Goal: Information Seeking & Learning: Check status

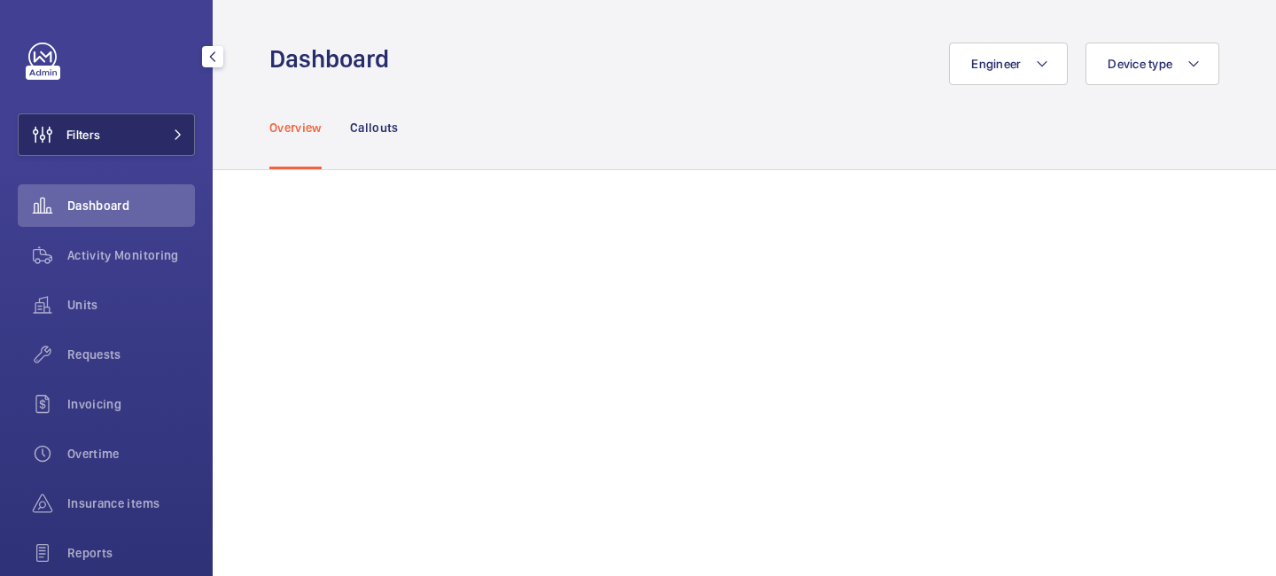
click at [176, 150] on button "Filters" at bounding box center [106, 134] width 177 height 43
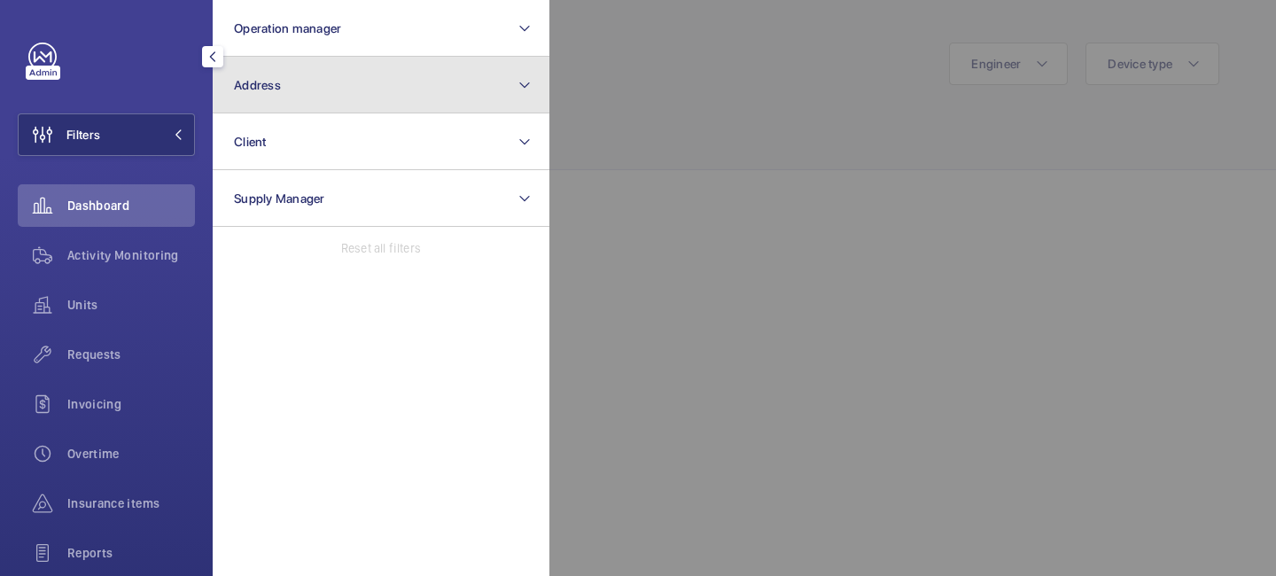
click at [316, 98] on button "Address" at bounding box center [381, 85] width 337 height 57
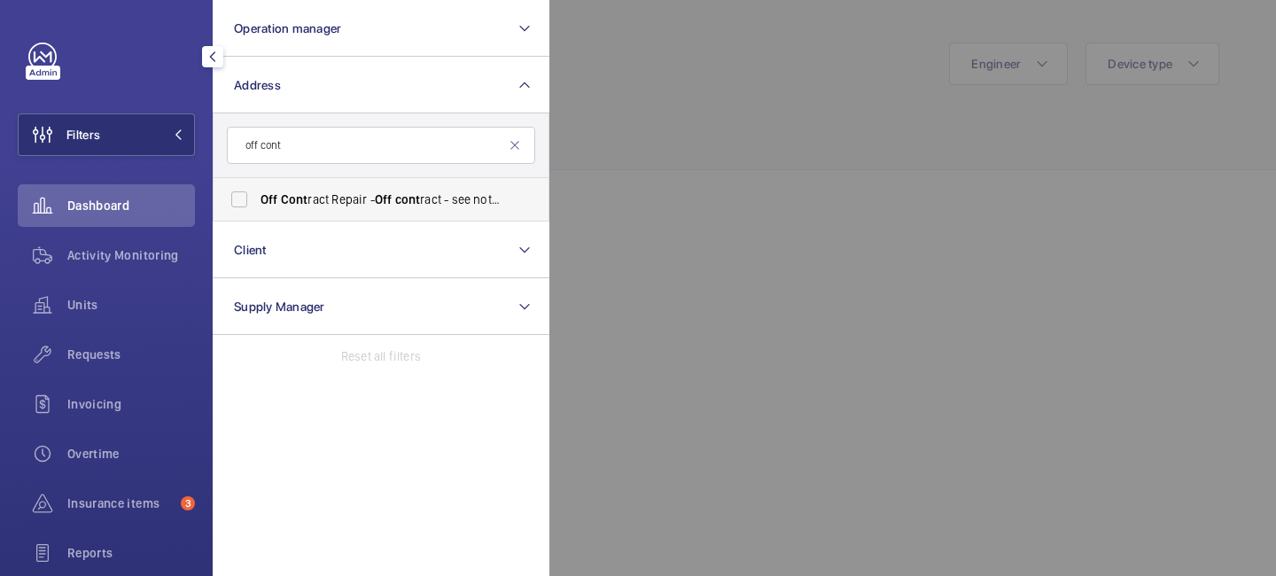
type input "off cont"
click at [361, 191] on span "Off Cont ract Repair - Off cont ract - see notes in description, LONDON XXXX" at bounding box center [383, 200] width 244 height 18
click at [257, 191] on input "Off Cont ract Repair - Off cont ract - see notes in description, LONDON XXXX" at bounding box center [239, 199] width 35 height 35
checkbox input "true"
click at [777, 66] on div at bounding box center [1188, 288] width 1276 height 576
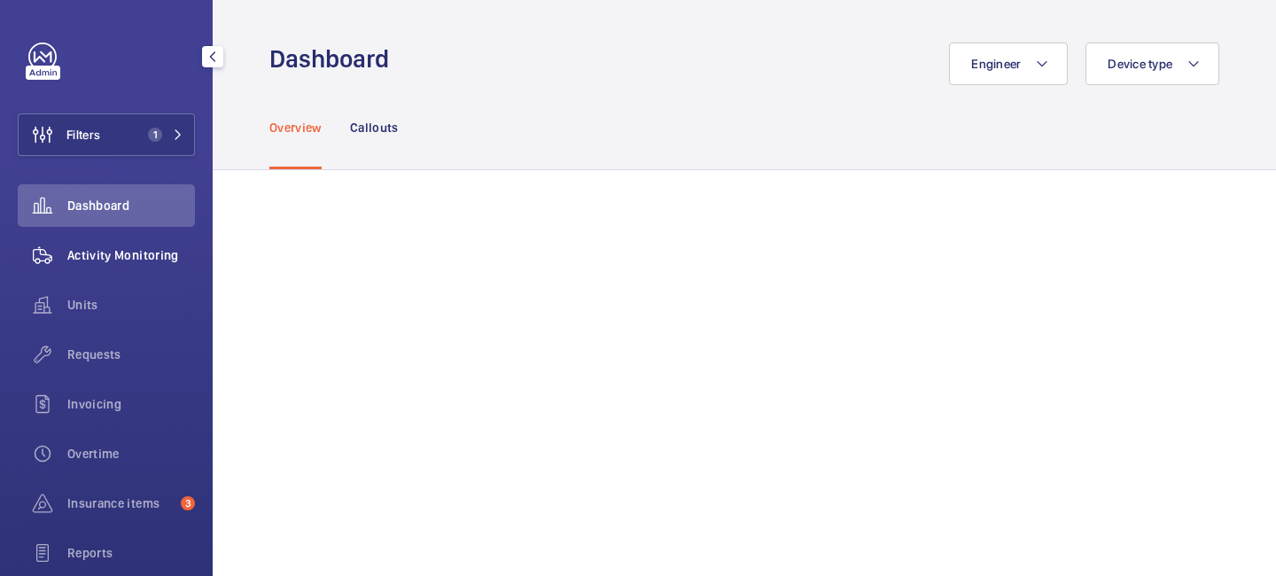
click at [125, 262] on span "Activity Monitoring" at bounding box center [131, 255] width 128 height 18
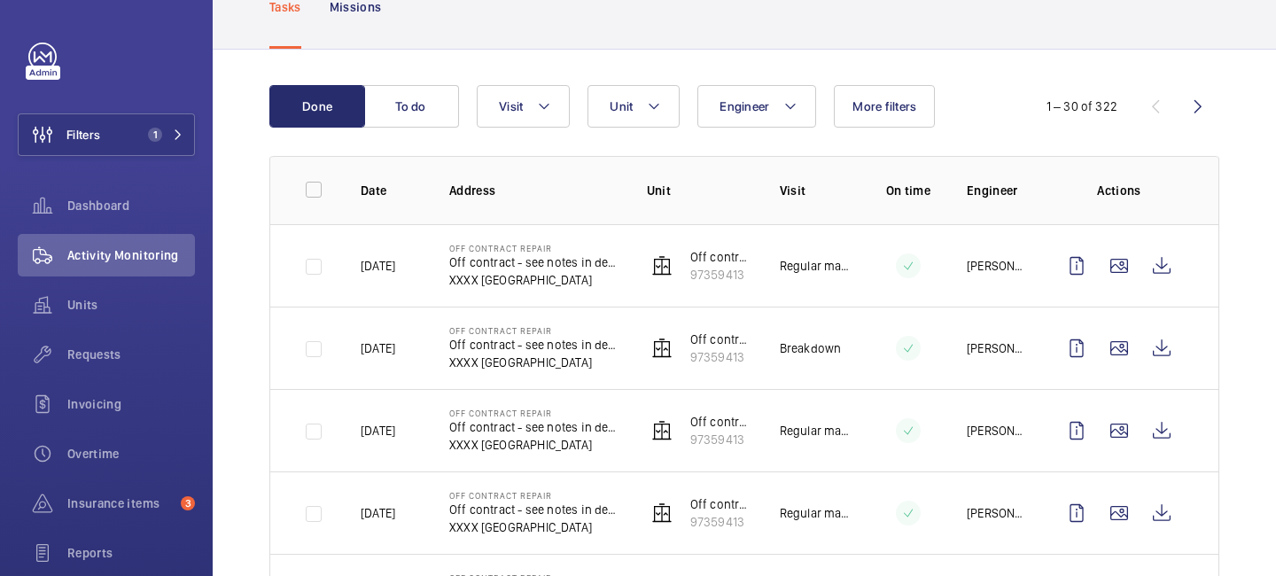
scroll to position [131, 0]
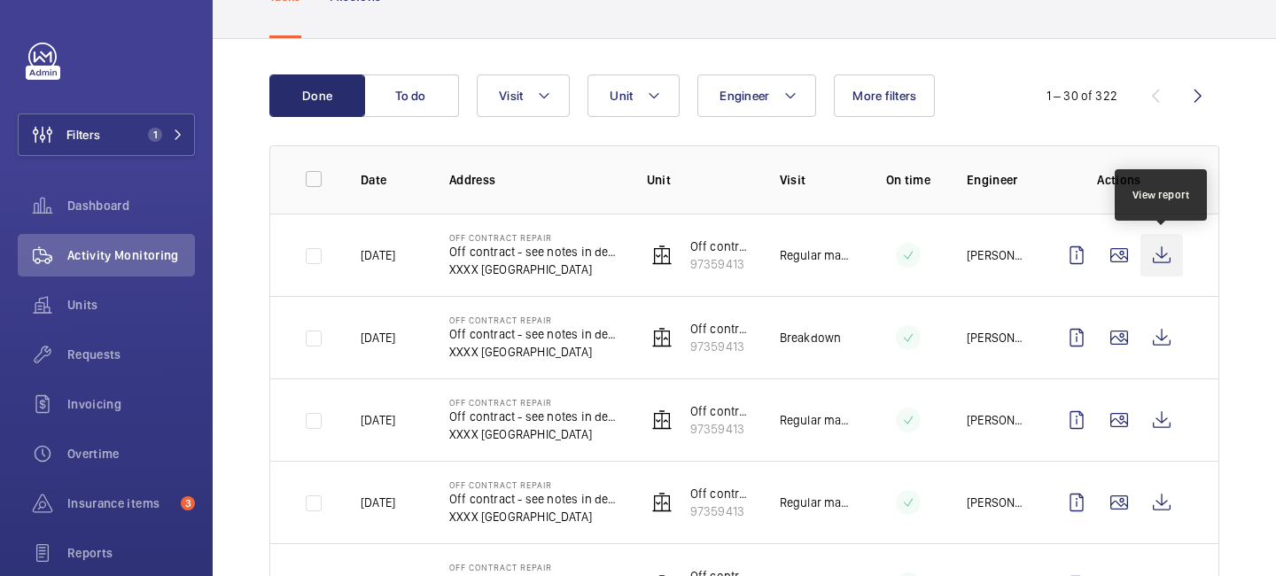
click at [1162, 254] on wm-front-icon-button at bounding box center [1162, 255] width 43 height 43
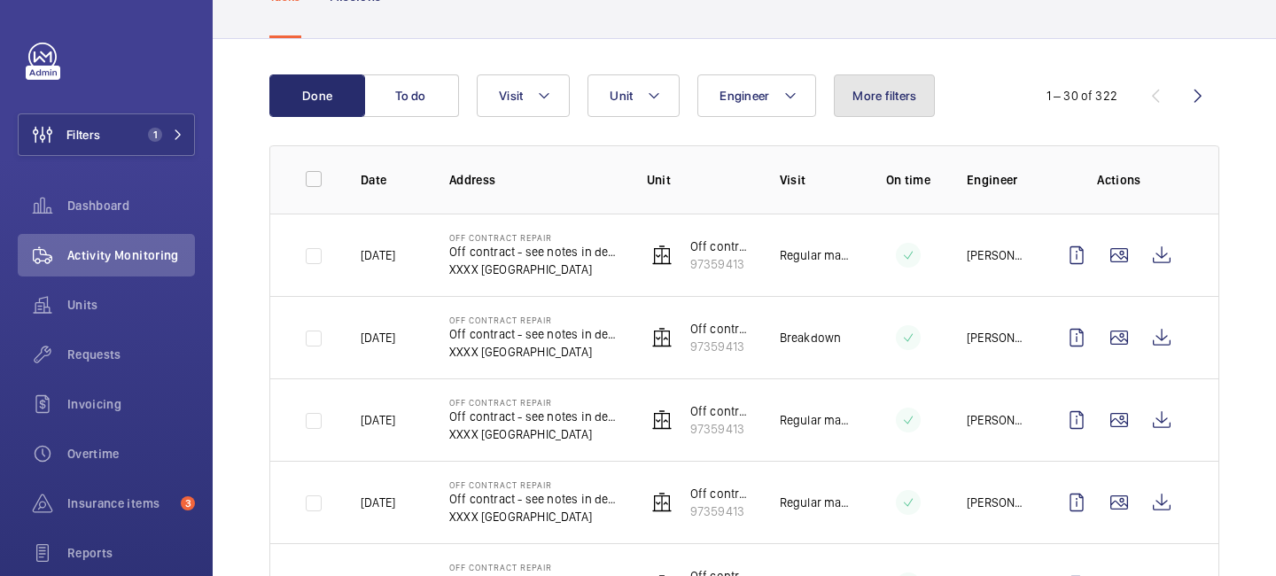
click at [870, 106] on button "More filters" at bounding box center [884, 95] width 101 height 43
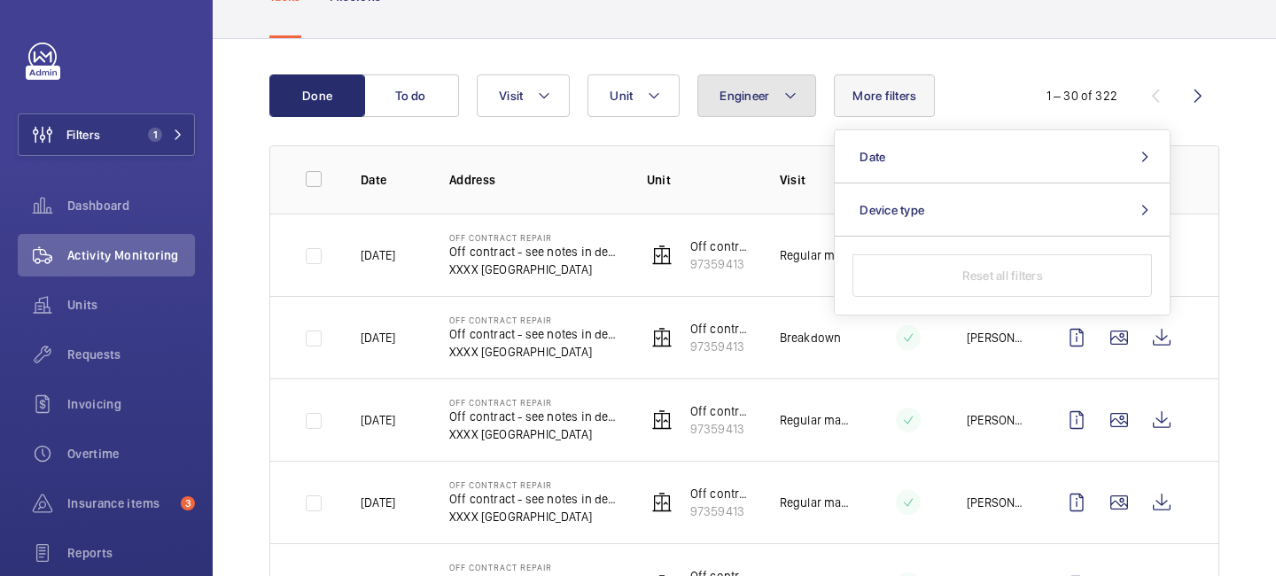
click at [743, 108] on button "Engineer" at bounding box center [757, 95] width 119 height 43
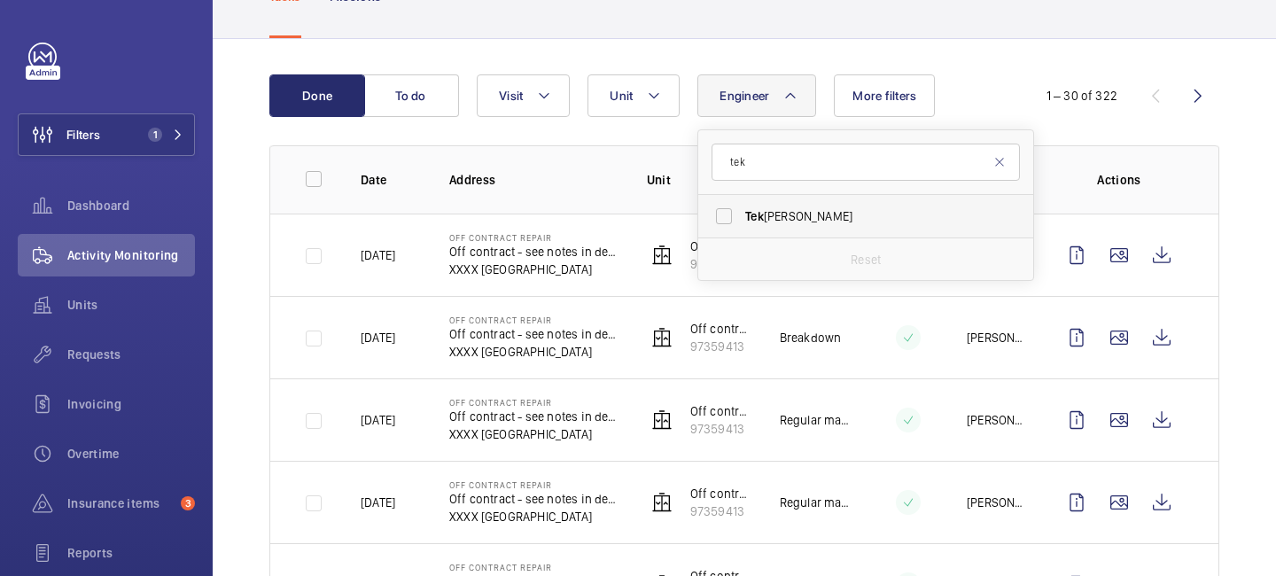
type input "tek"
click at [762, 220] on span "Tek" at bounding box center [754, 216] width 19 height 14
click at [742, 220] on input "[PERSON_NAME]" at bounding box center [723, 216] width 35 height 35
checkbox input "true"
click at [587, 296] on td "Off Contract Repair Off contract - see notes in description XXXX [GEOGRAPHIC_DA…" at bounding box center [520, 337] width 198 height 82
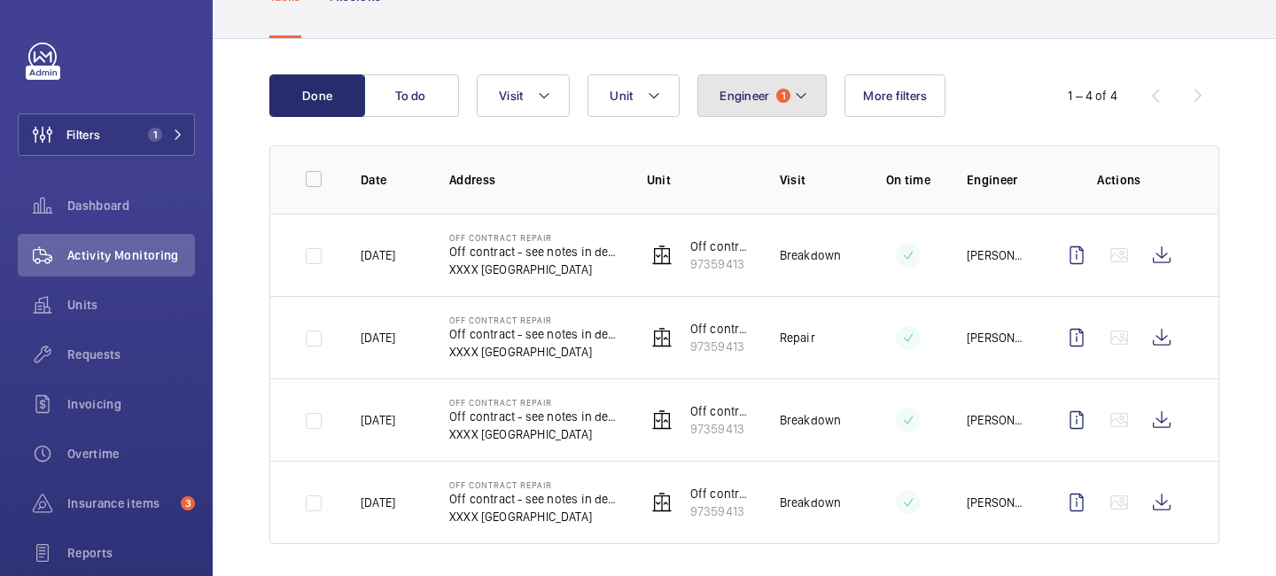
click at [798, 99] on mat-icon at bounding box center [801, 95] width 14 height 21
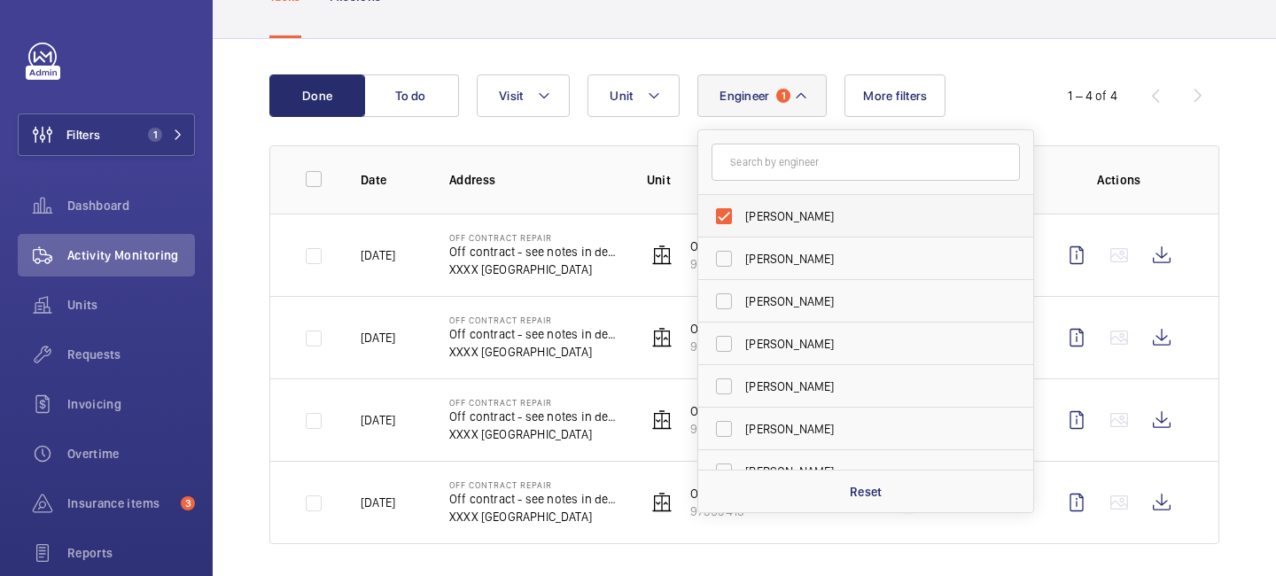
click at [725, 215] on label "[PERSON_NAME]" at bounding box center [852, 216] width 308 height 43
click at [725, 215] on input "[PERSON_NAME]" at bounding box center [723, 216] width 35 height 35
checkbox input "false"
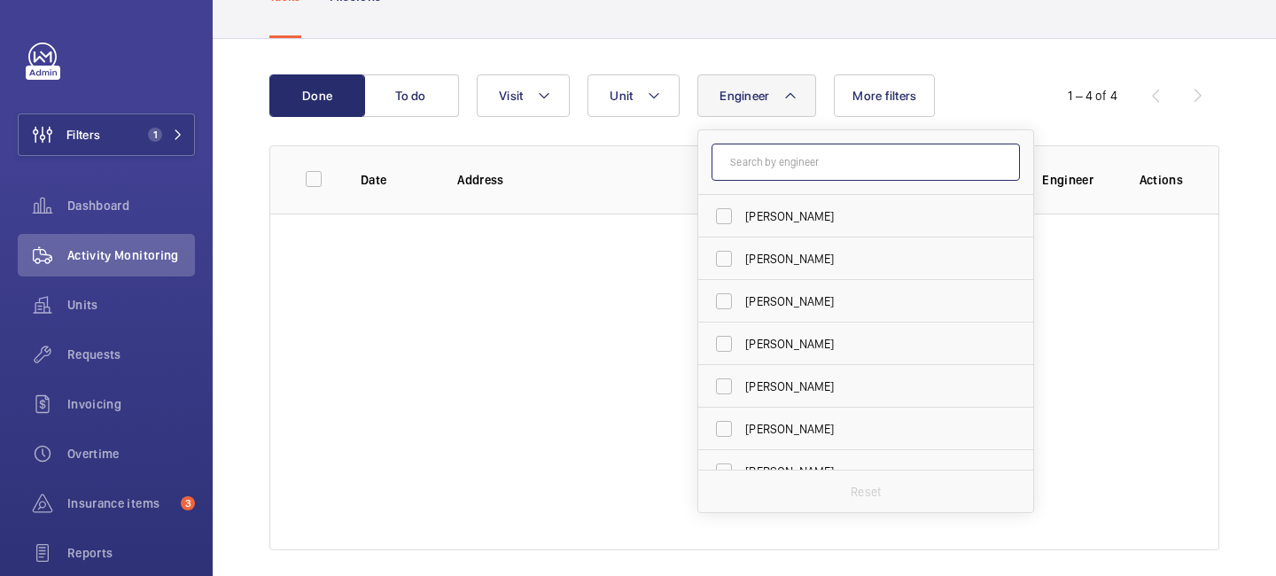
click at [766, 168] on input "text" at bounding box center [866, 162] width 308 height 37
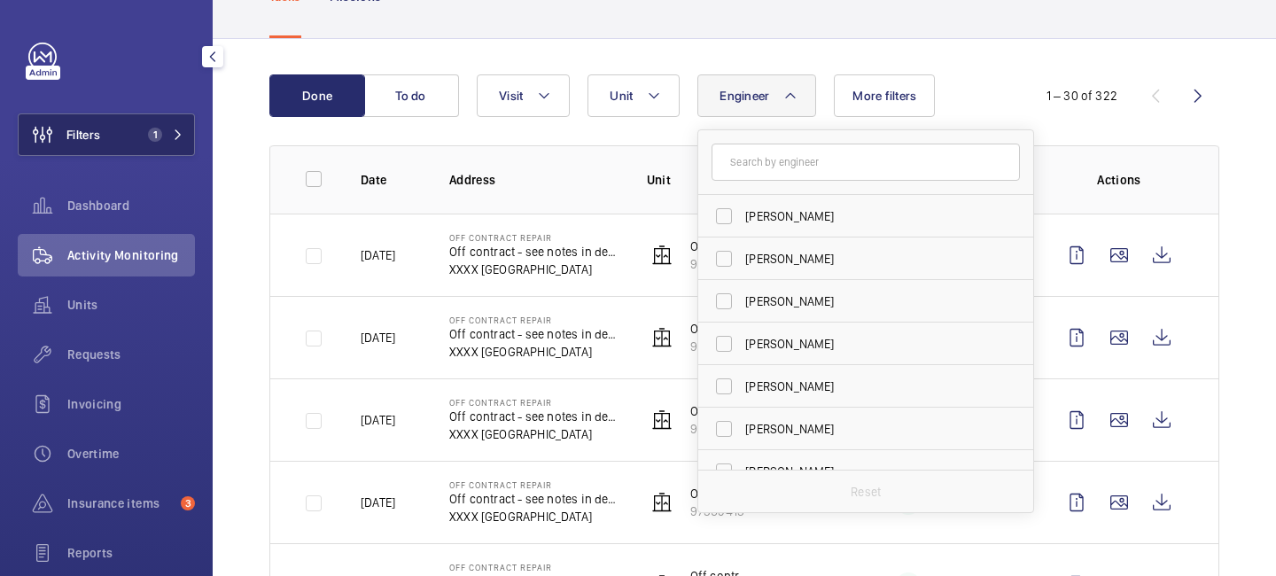
click at [188, 139] on button "Filters 1" at bounding box center [106, 134] width 177 height 43
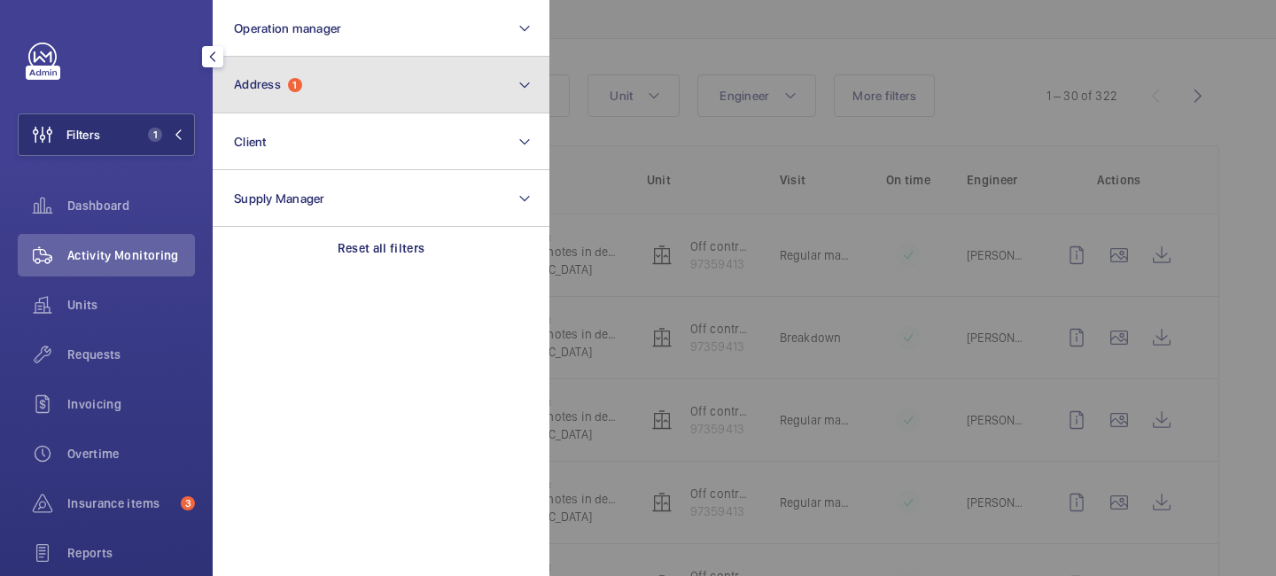
click at [287, 98] on button "Address 1" at bounding box center [381, 85] width 337 height 57
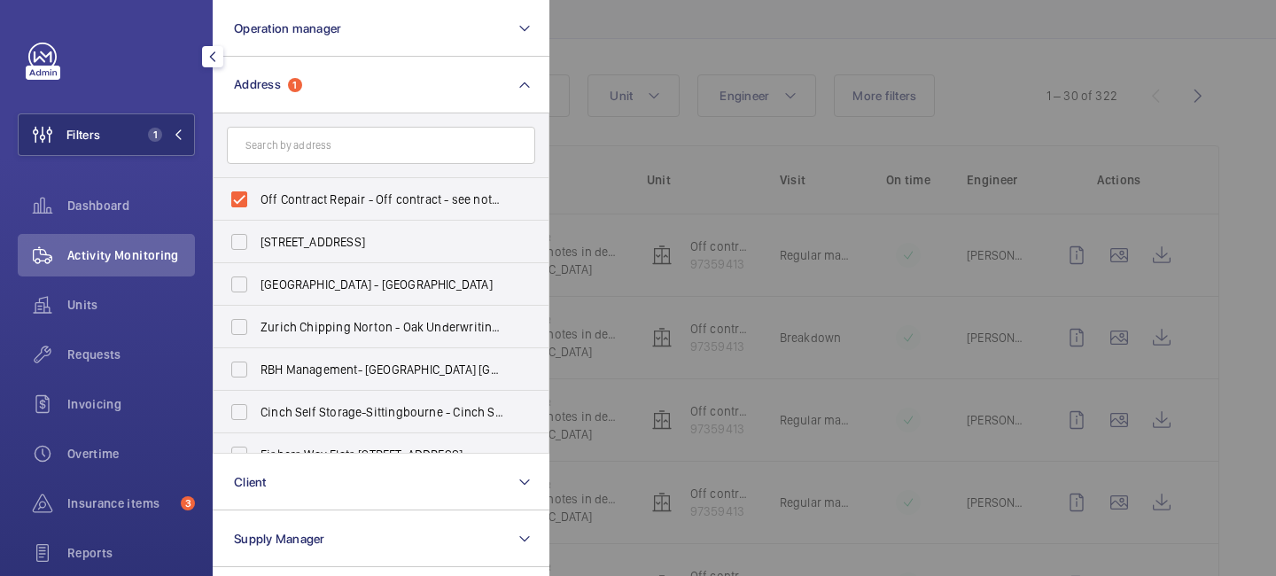
click at [277, 143] on input "text" at bounding box center [381, 145] width 308 height 37
click at [98, 357] on span "Requests" at bounding box center [131, 355] width 128 height 18
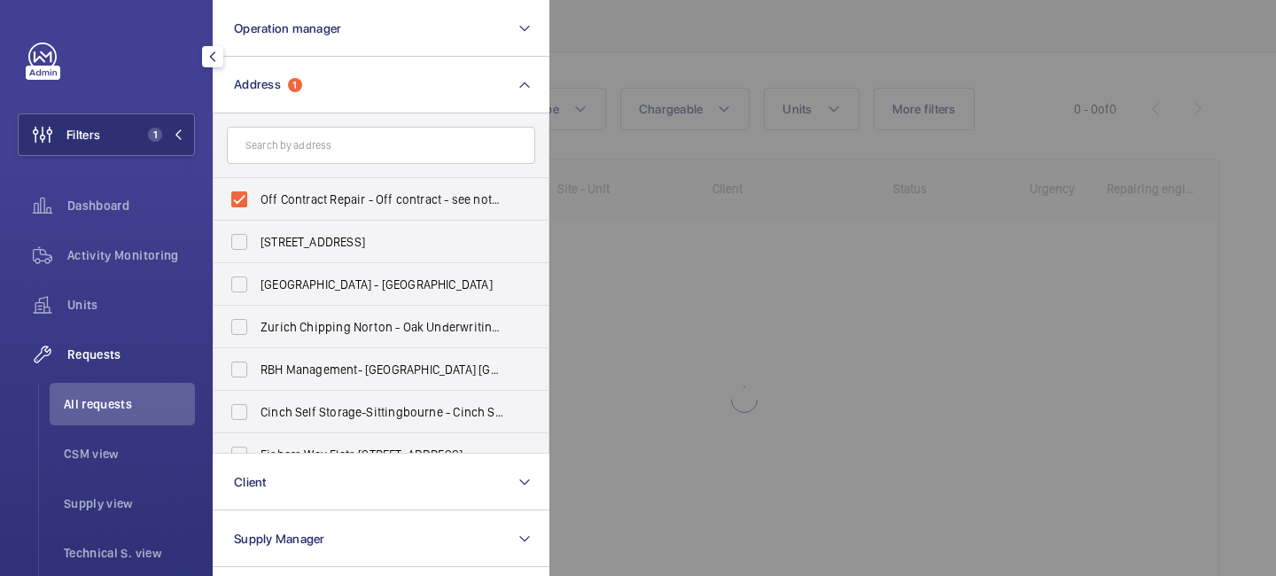
click at [611, 278] on div at bounding box center [1188, 288] width 1276 height 576
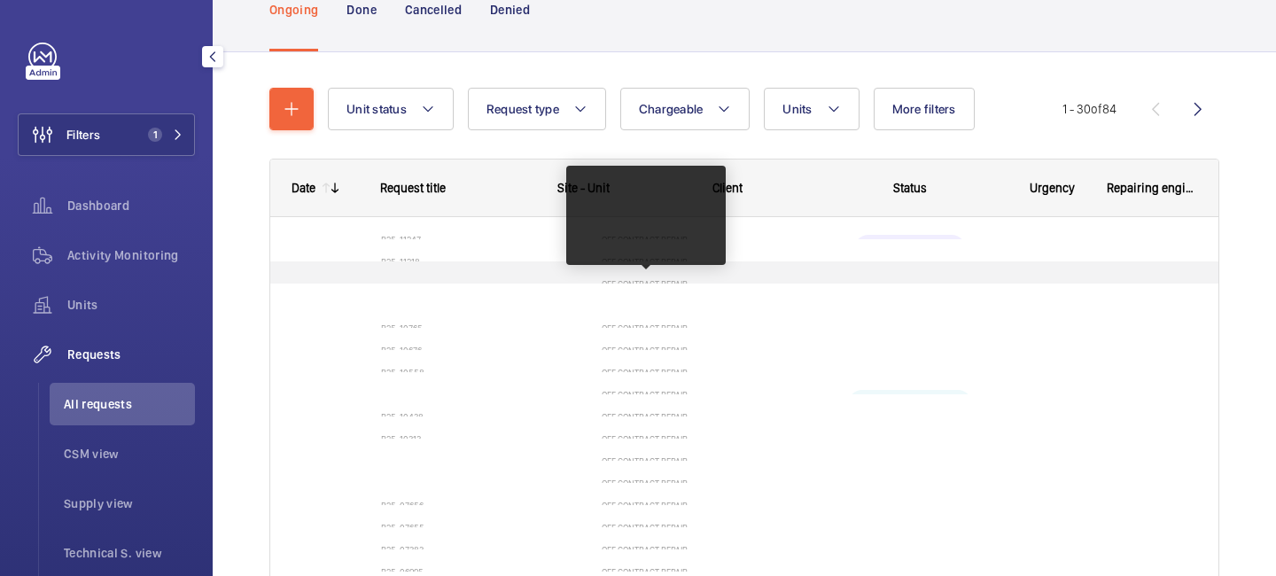
scroll to position [131, 0]
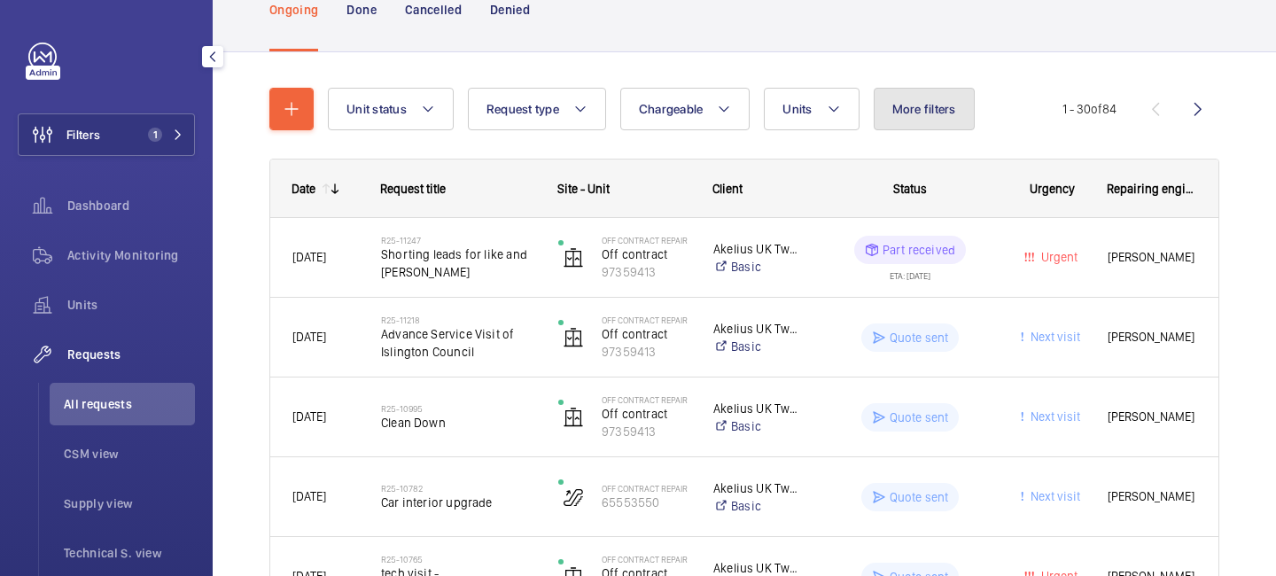
click at [915, 109] on span "More filters" at bounding box center [925, 109] width 64 height 14
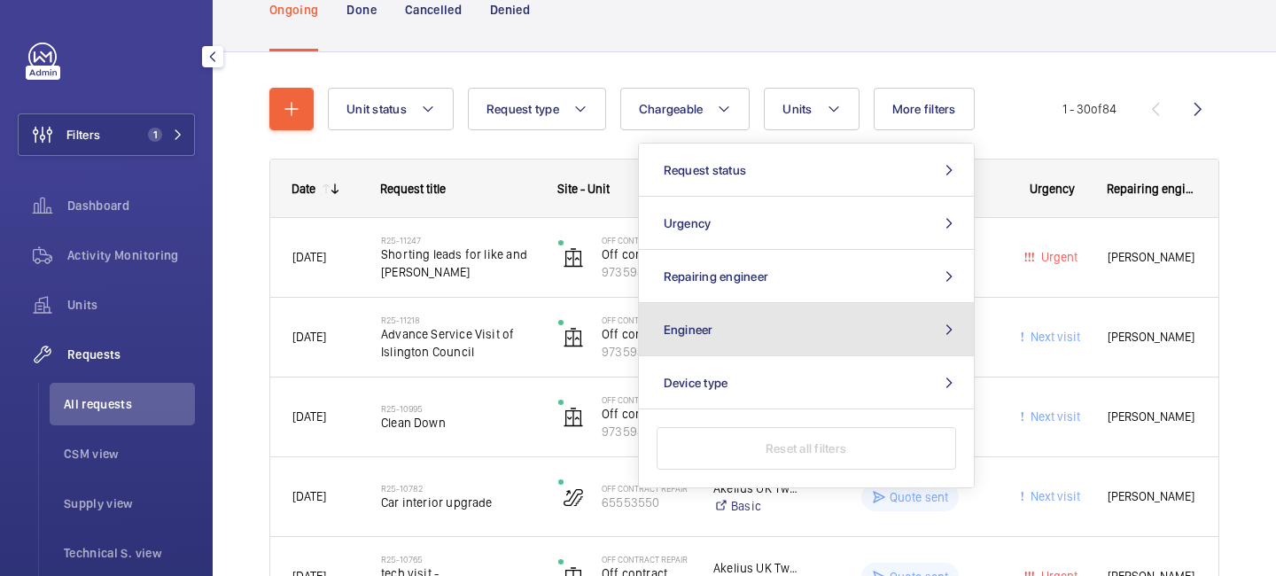
click at [859, 322] on button "Engineer" at bounding box center [806, 329] width 335 height 53
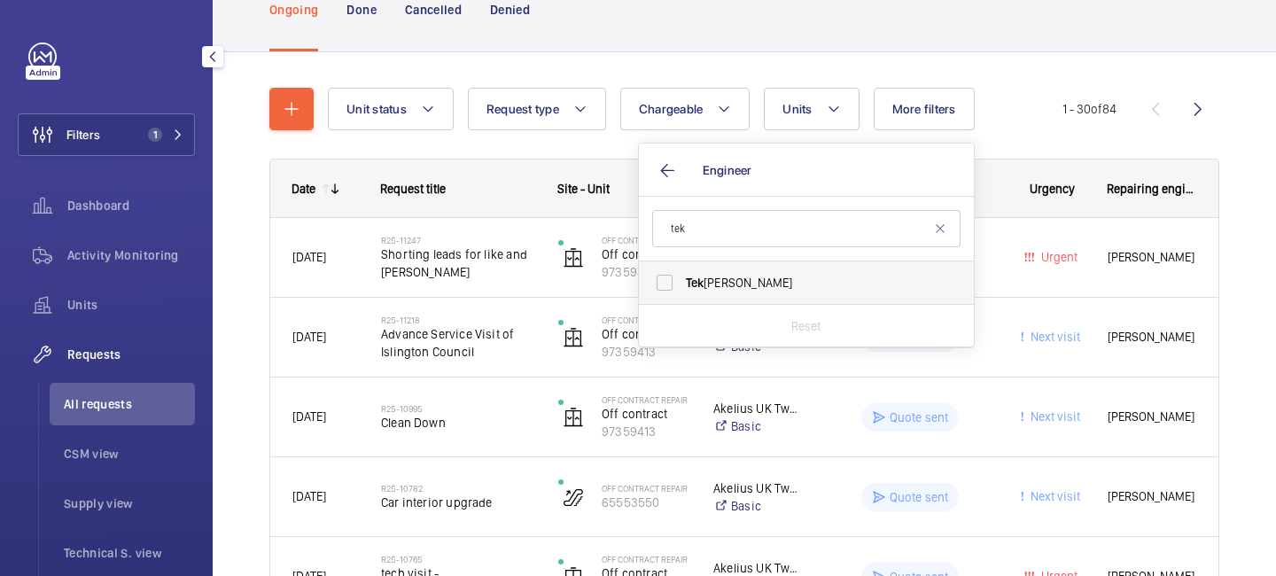
type input "tek"
click at [788, 273] on label "[PERSON_NAME]" at bounding box center [793, 282] width 308 height 43
click at [683, 273] on input "[PERSON_NAME]" at bounding box center [664, 282] width 35 height 35
checkbox input "true"
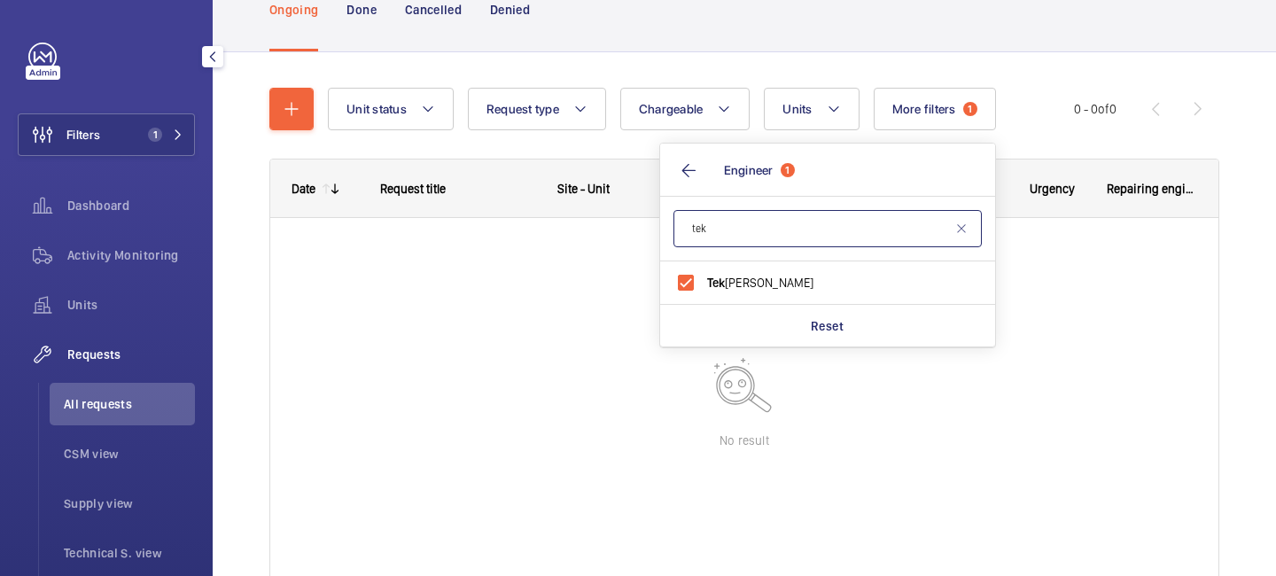
click at [797, 228] on input "tek" at bounding box center [828, 228] width 308 height 37
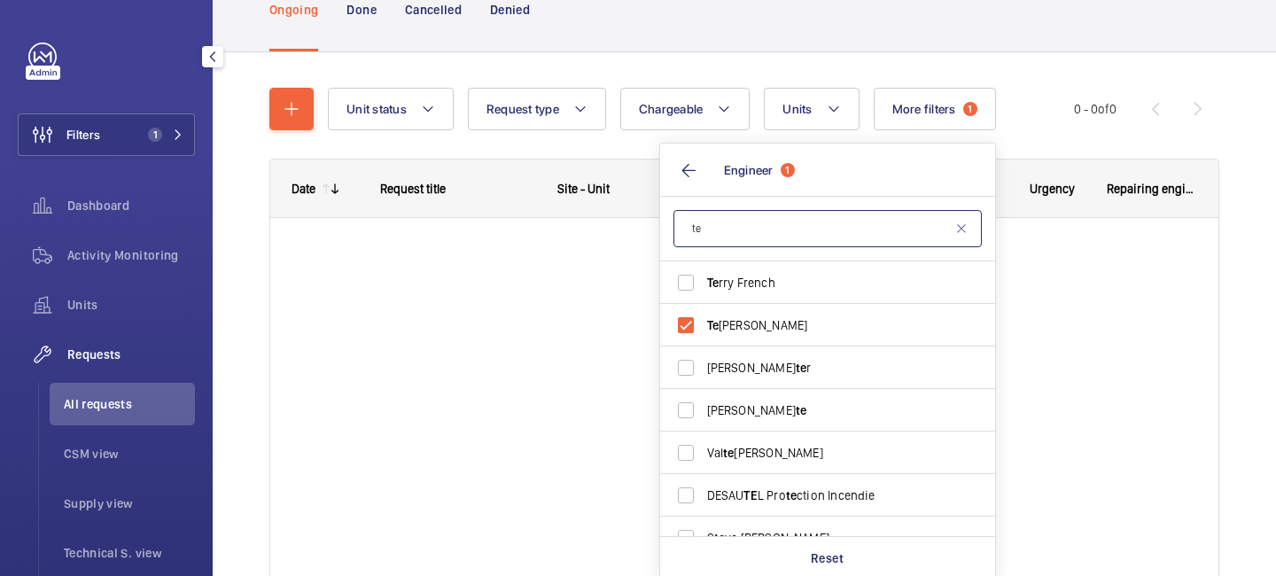
type input "t"
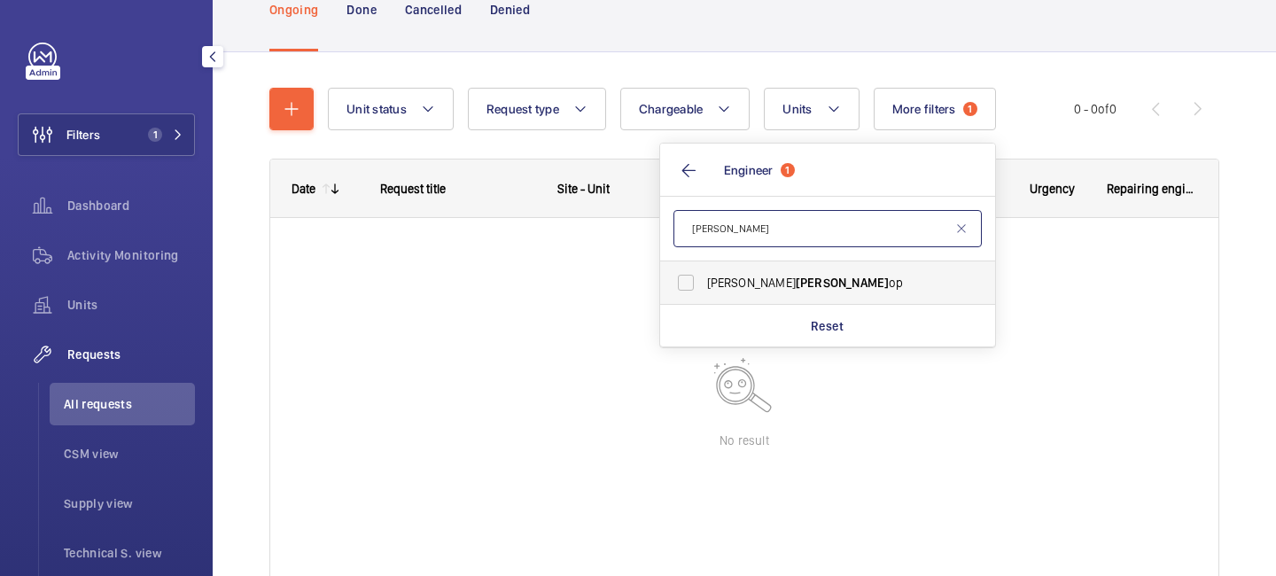
type input "[PERSON_NAME]"
click at [809, 278] on span "[PERSON_NAME] op" at bounding box center [829, 283] width 244 height 18
click at [704, 278] on input "[PERSON_NAME] op" at bounding box center [685, 282] width 35 height 35
checkbox input "true"
click at [1005, 147] on wm-front-shared-table-view-engine "Unit status Request type Chargeable Units More filters 1 Request status Urgency…" at bounding box center [744, 356] width 950 height 537
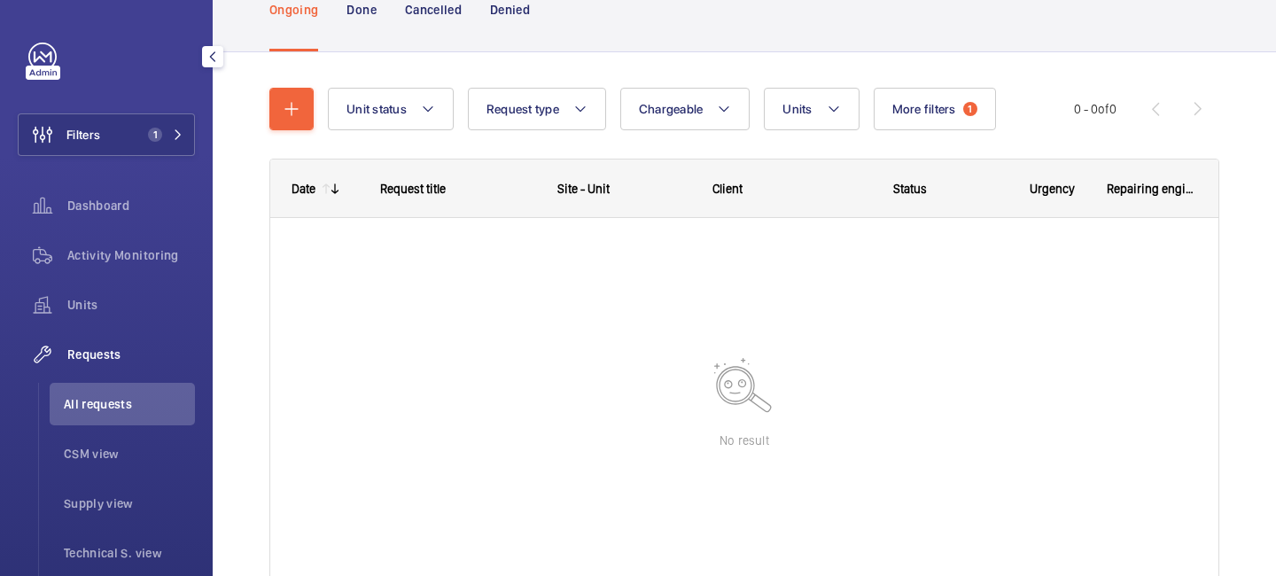
click at [165, 113] on div "Filters 1 Dashboard Activity Monitoring Units Requests All requests CSM view Su…" at bounding box center [106, 482] width 177 height 879
click at [173, 129] on span "1" at bounding box center [162, 135] width 43 height 14
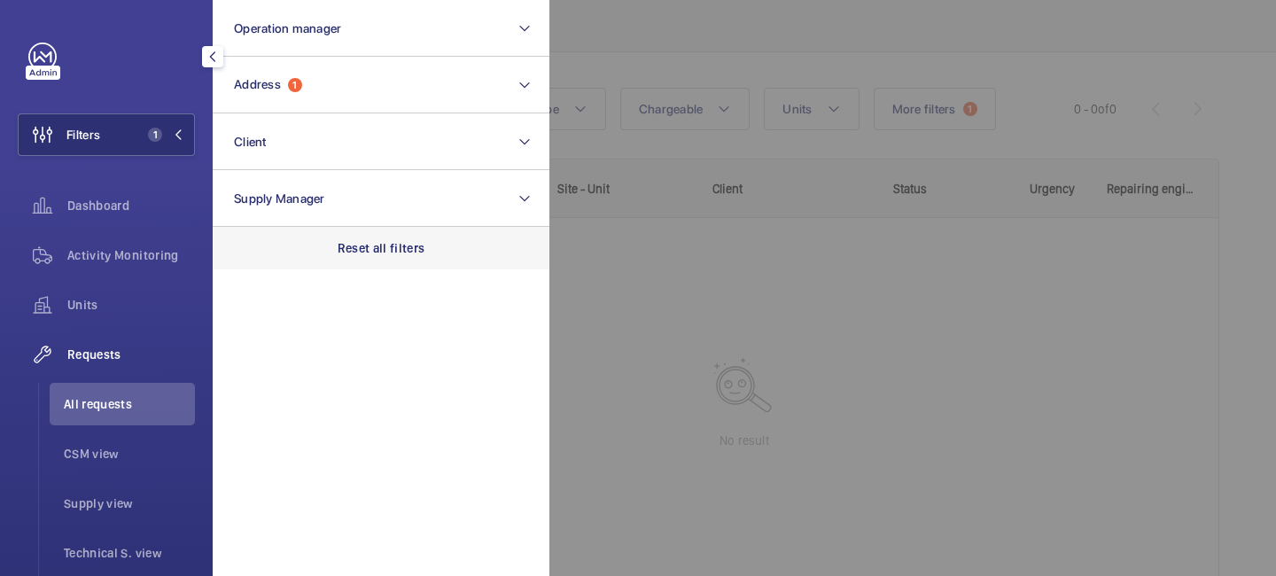
click at [356, 245] on p "Reset all filters" at bounding box center [382, 248] width 88 height 18
click at [151, 395] on span "All requests" at bounding box center [129, 404] width 131 height 18
click at [736, 238] on div at bounding box center [1188, 288] width 1276 height 576
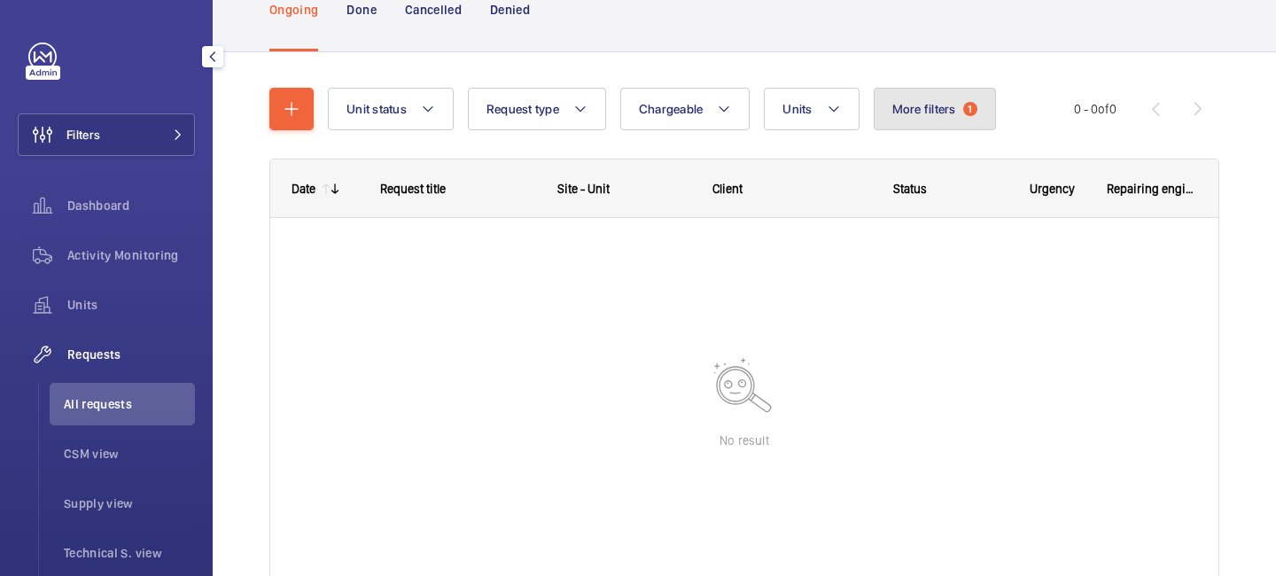
click at [942, 116] on span "More filters" at bounding box center [925, 109] width 64 height 14
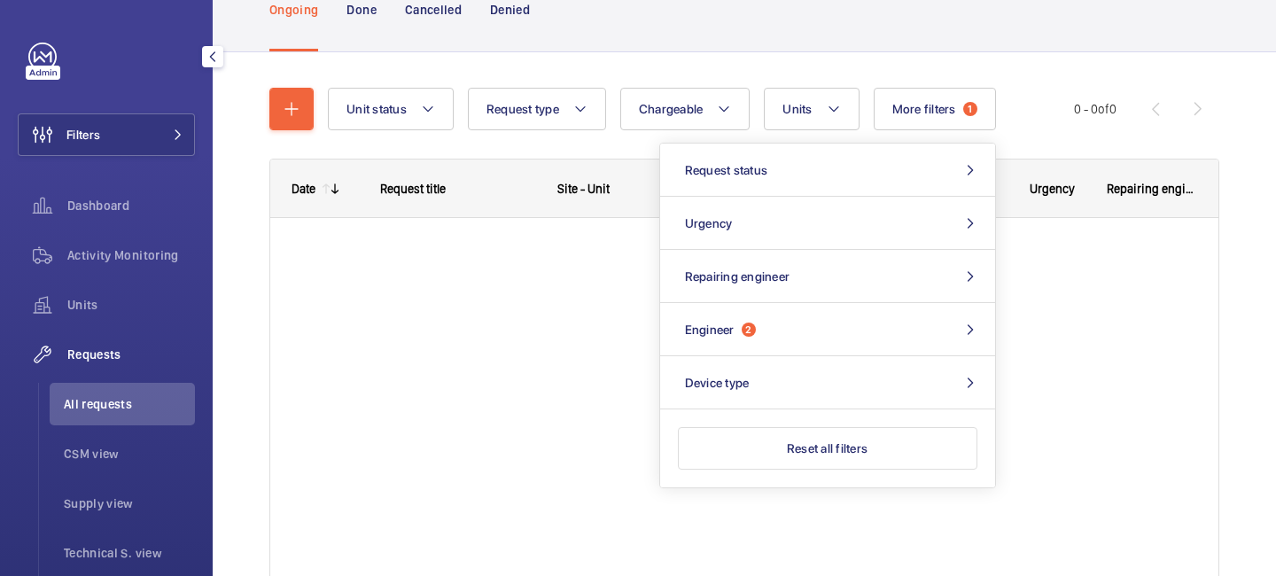
click at [487, 319] on div at bounding box center [744, 399] width 948 height 363
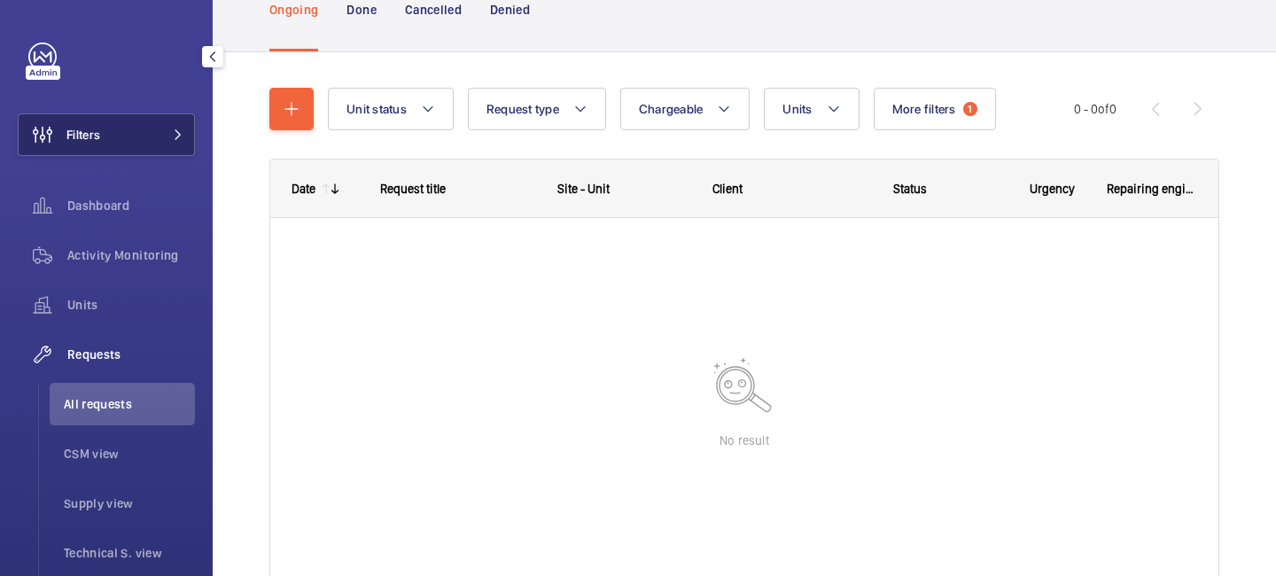
click at [178, 144] on button "Filters" at bounding box center [106, 134] width 177 height 43
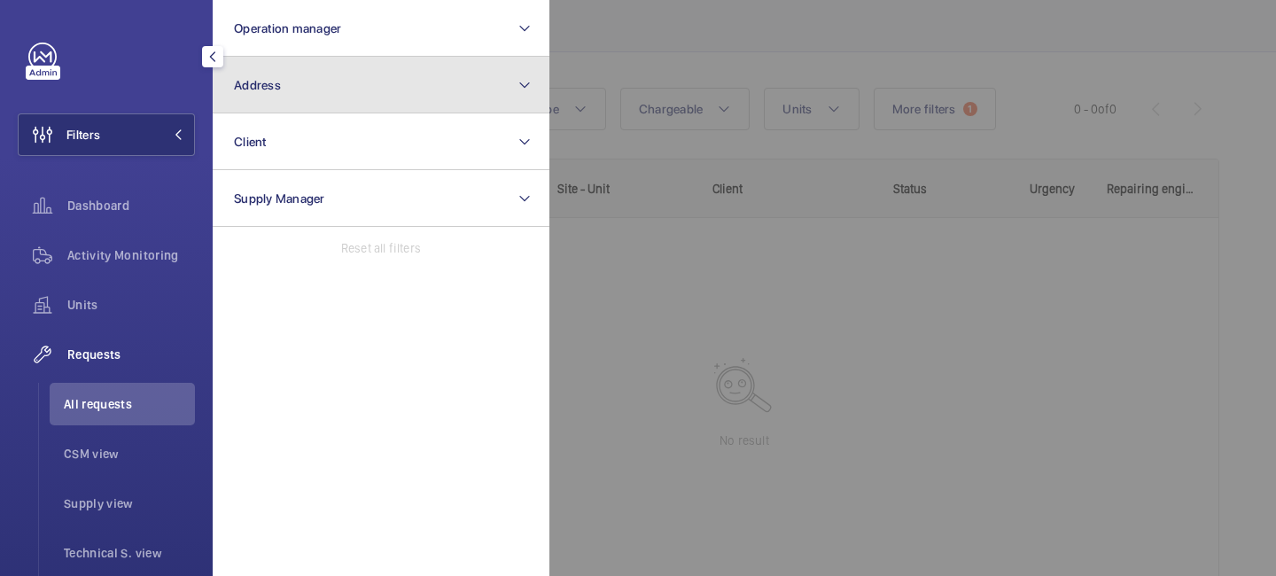
click at [278, 102] on button "Address" at bounding box center [381, 85] width 337 height 57
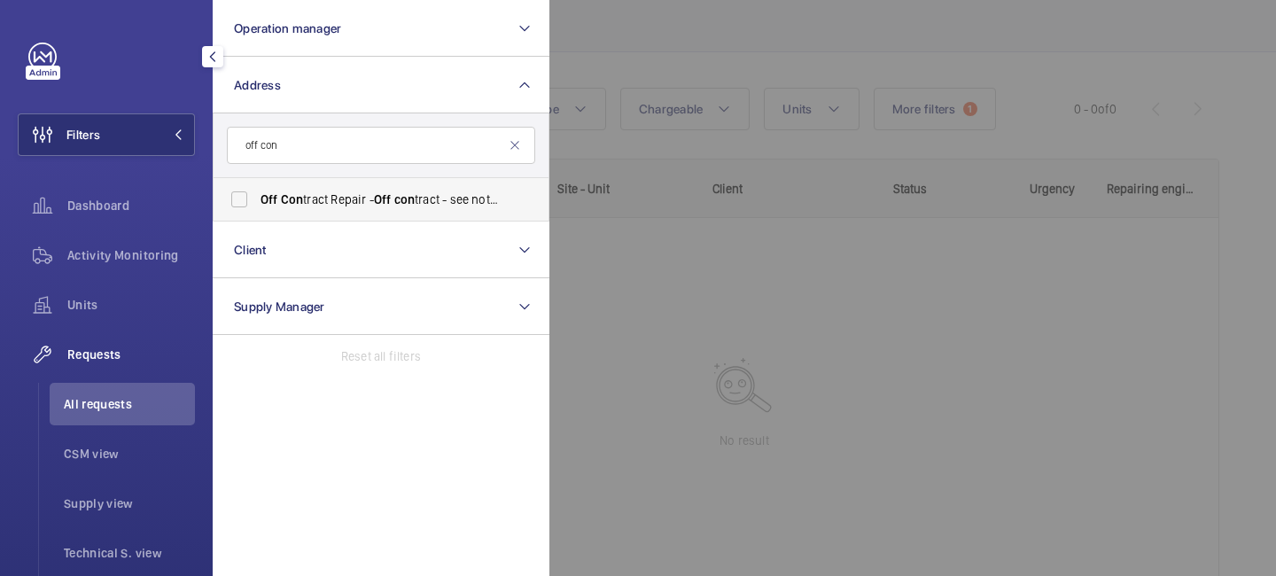
type input "off con"
click at [313, 207] on span "Off Con tract Repair - Off con tract - see notes in description, LONDON XXXX" at bounding box center [383, 200] width 244 height 18
click at [257, 207] on input "Off Con tract Repair - Off con tract - see notes in description, LONDON XXXX" at bounding box center [239, 199] width 35 height 35
checkbox input "true"
click at [764, 292] on div at bounding box center [1188, 288] width 1276 height 576
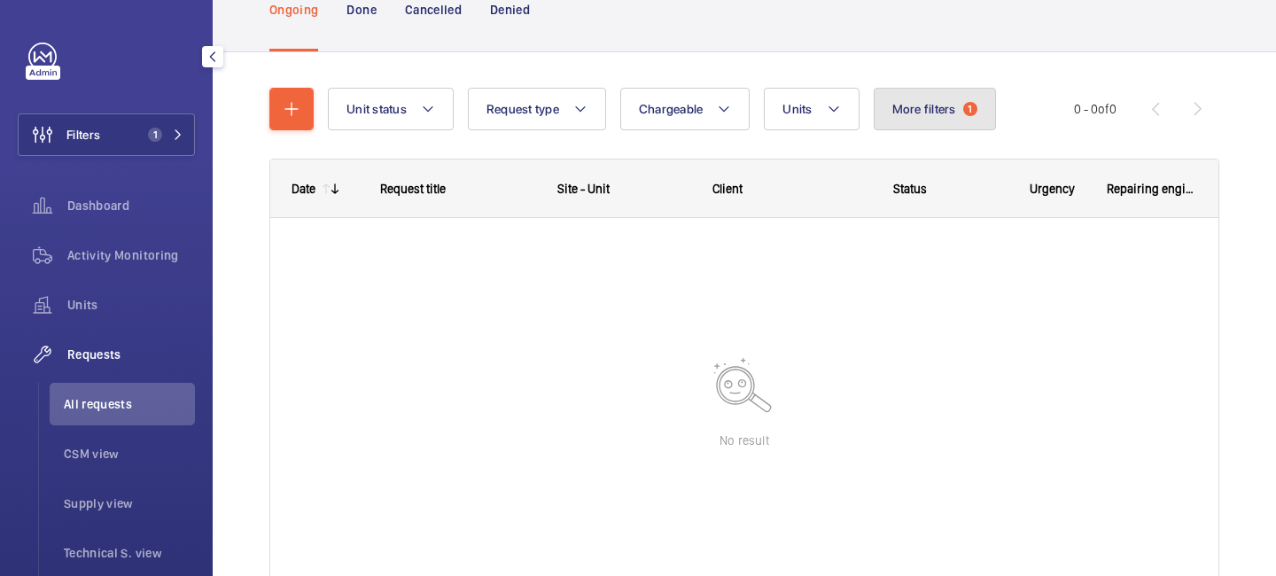
click at [923, 118] on button "More filters 1" at bounding box center [935, 109] width 122 height 43
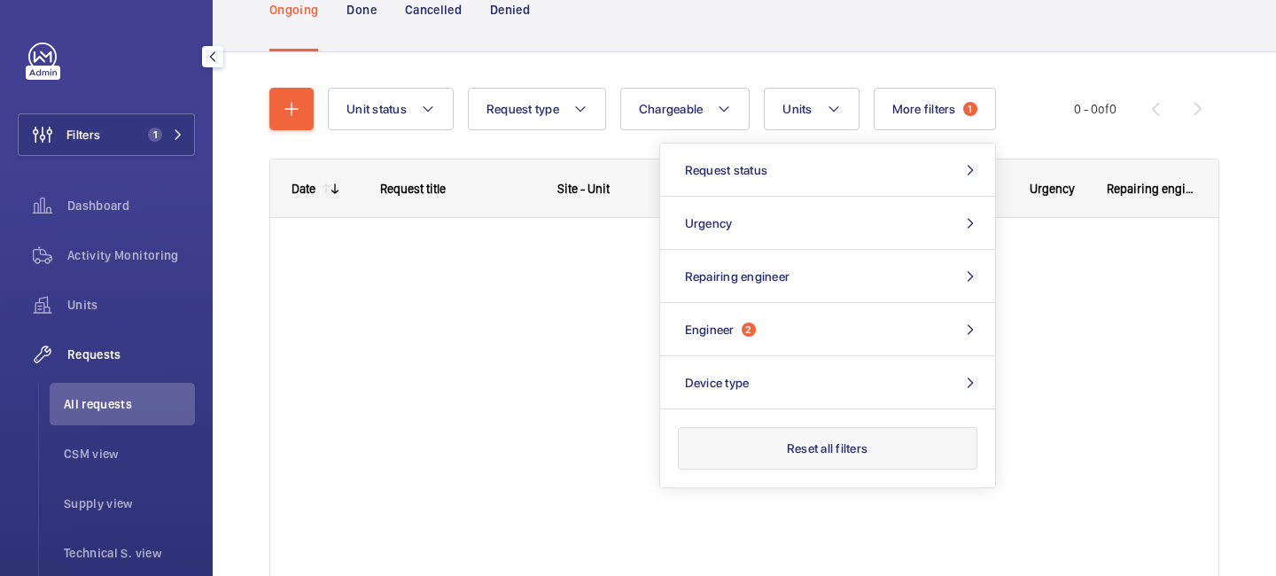
click at [854, 443] on button "Reset all filters" at bounding box center [828, 448] width 300 height 43
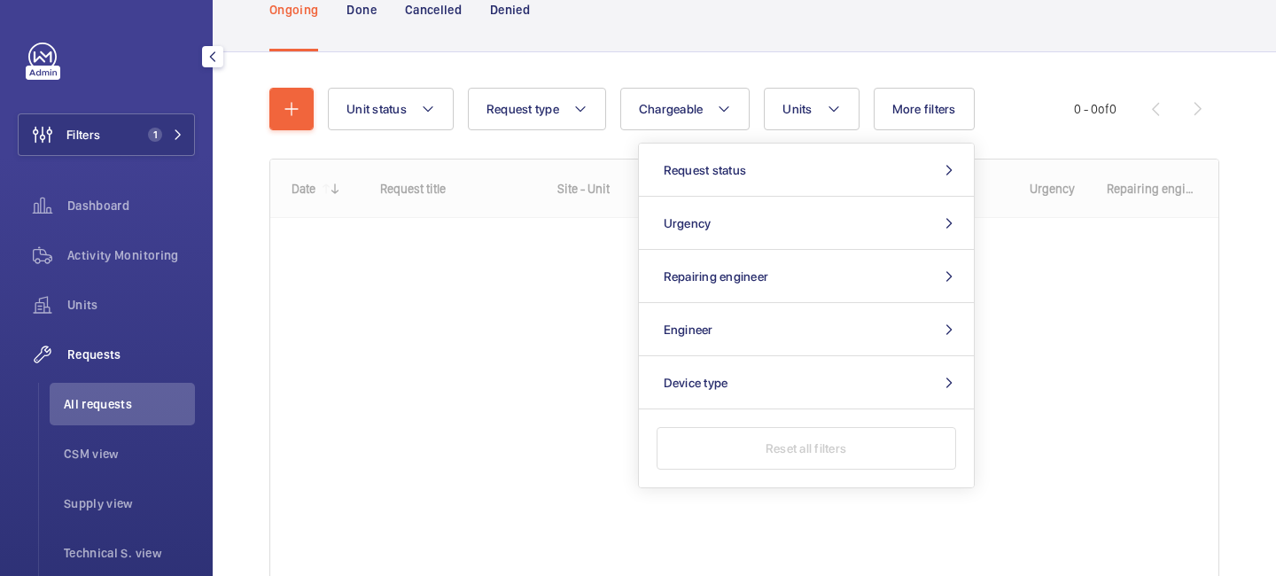
click at [450, 381] on div at bounding box center [744, 371] width 948 height 422
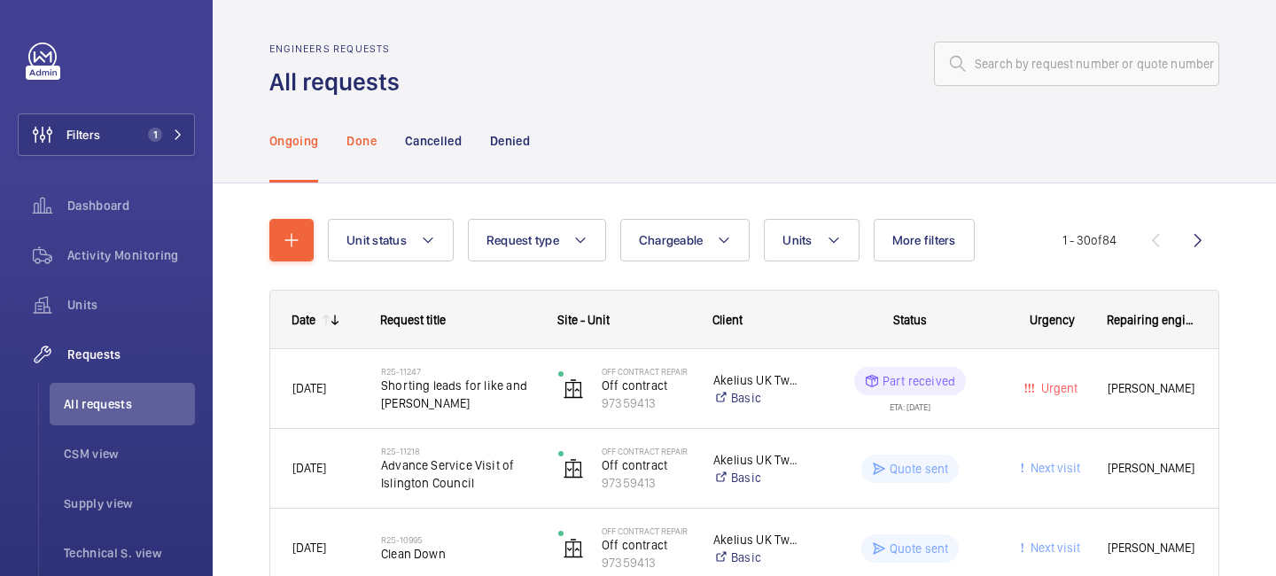
click at [361, 144] on p "Done" at bounding box center [361, 141] width 29 height 18
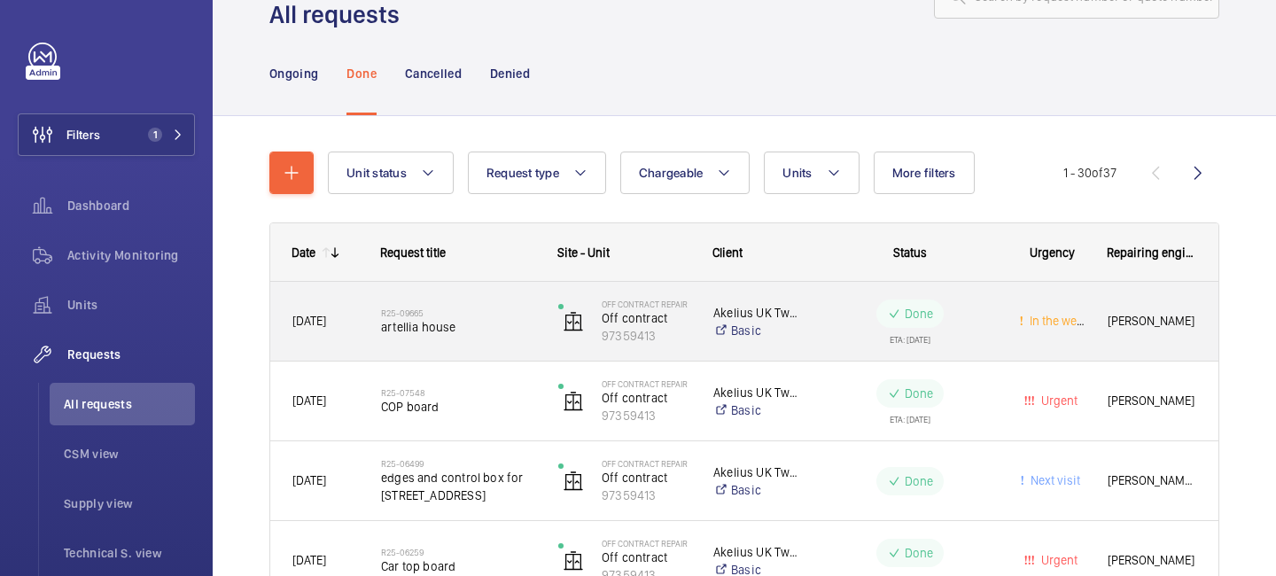
scroll to position [74, 0]
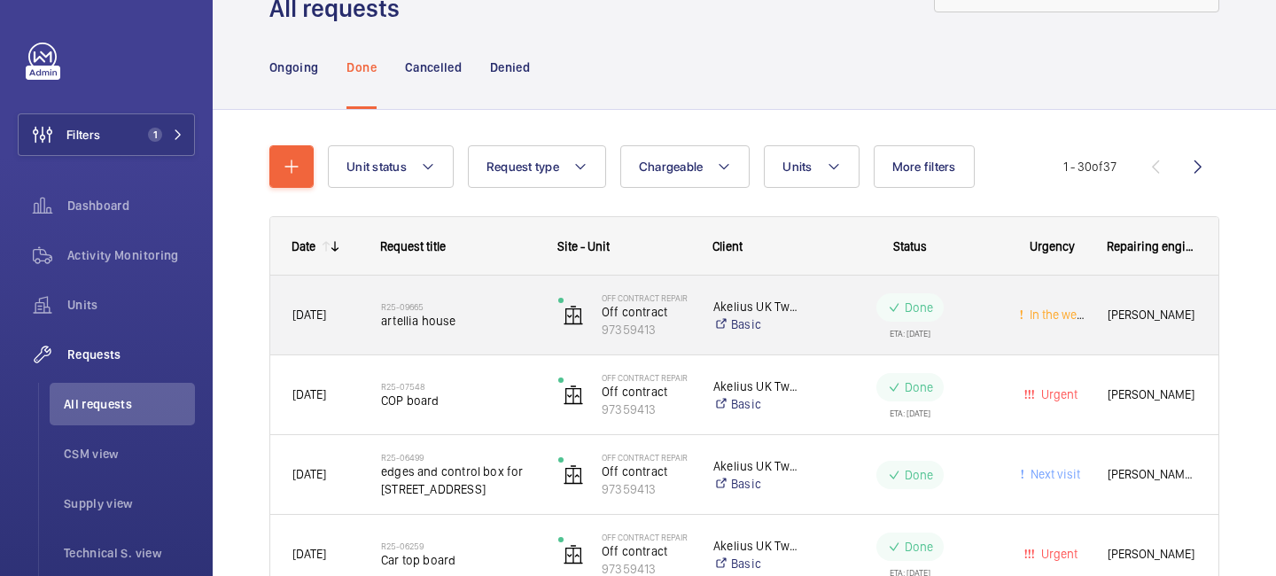
click at [843, 325] on wm-front-pills-cell "Done ETA: [DATE]" at bounding box center [910, 315] width 172 height 44
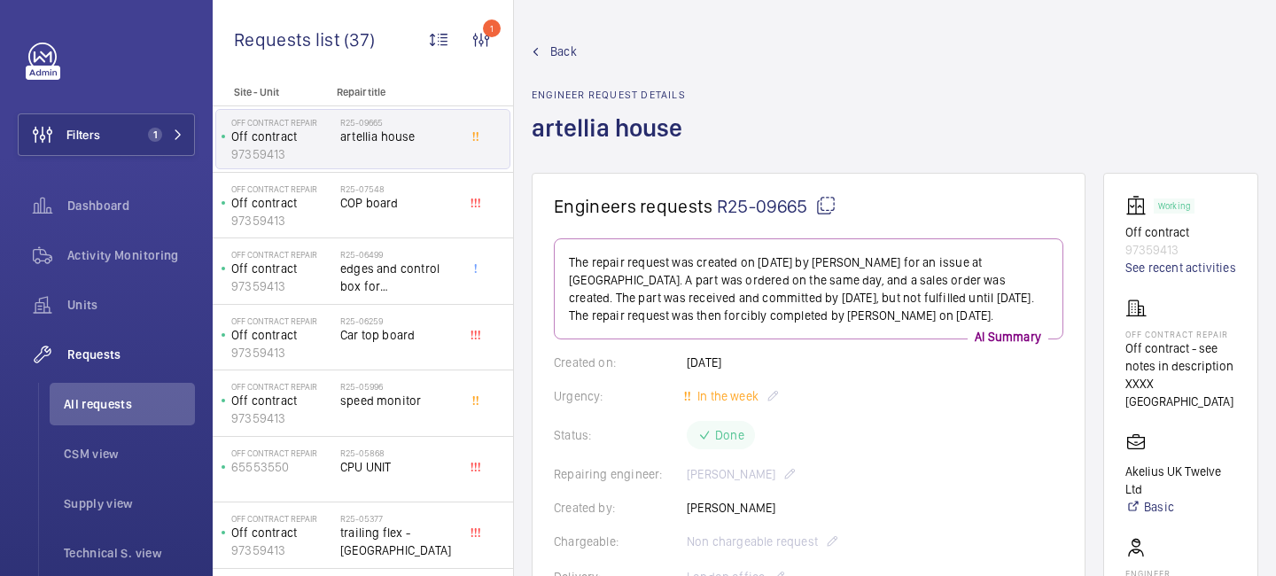
click at [568, 58] on span "Back" at bounding box center [563, 52] width 27 height 18
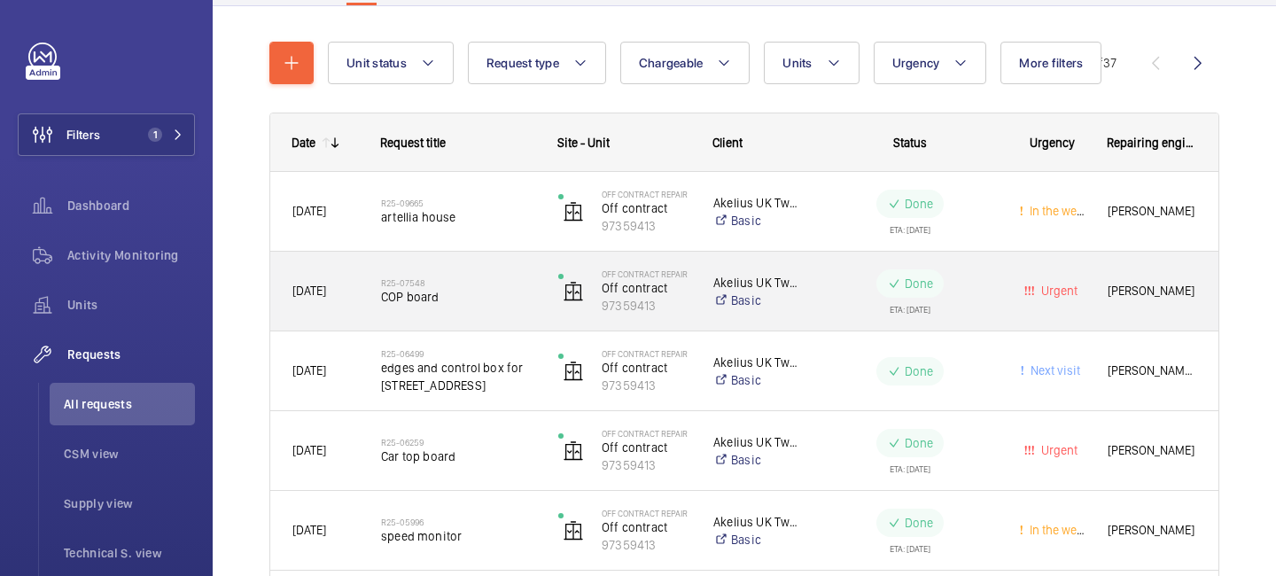
scroll to position [189, 0]
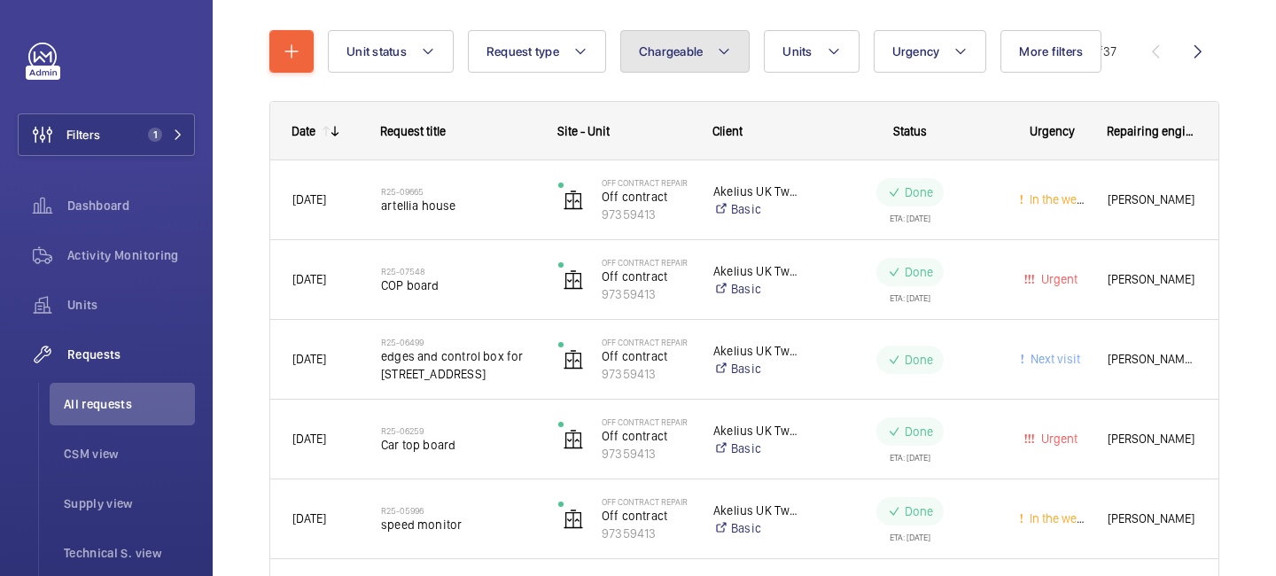
click at [677, 51] on span "Chargeable" at bounding box center [671, 51] width 65 height 14
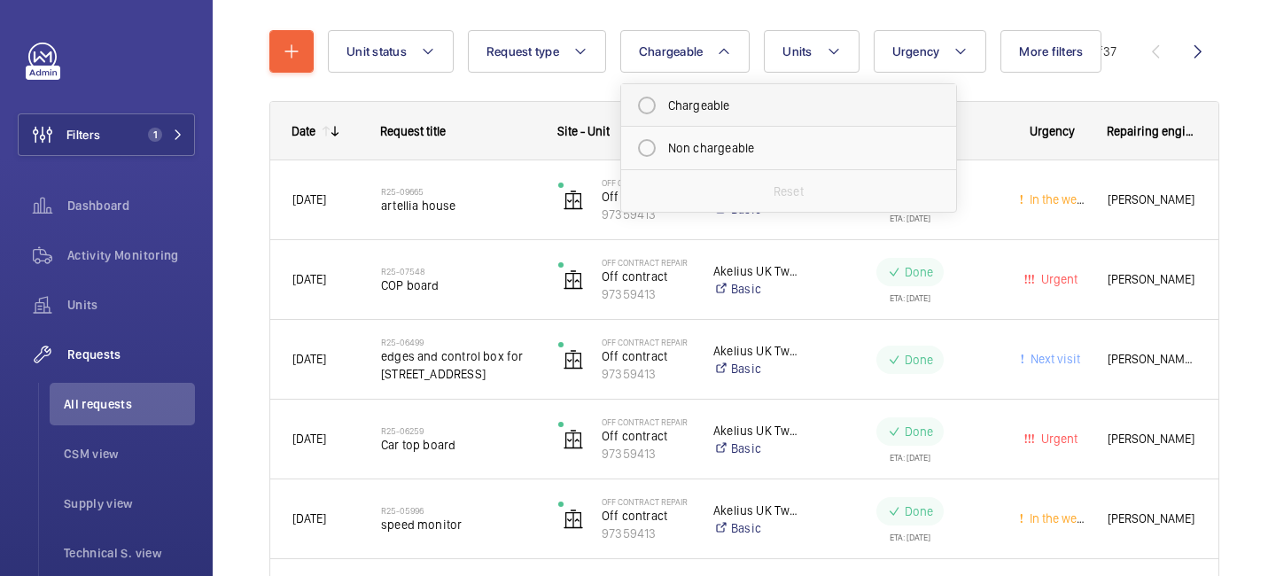
click at [711, 106] on mat-radio-button "Chargeable" at bounding box center [788, 105] width 319 height 35
radio input "true"
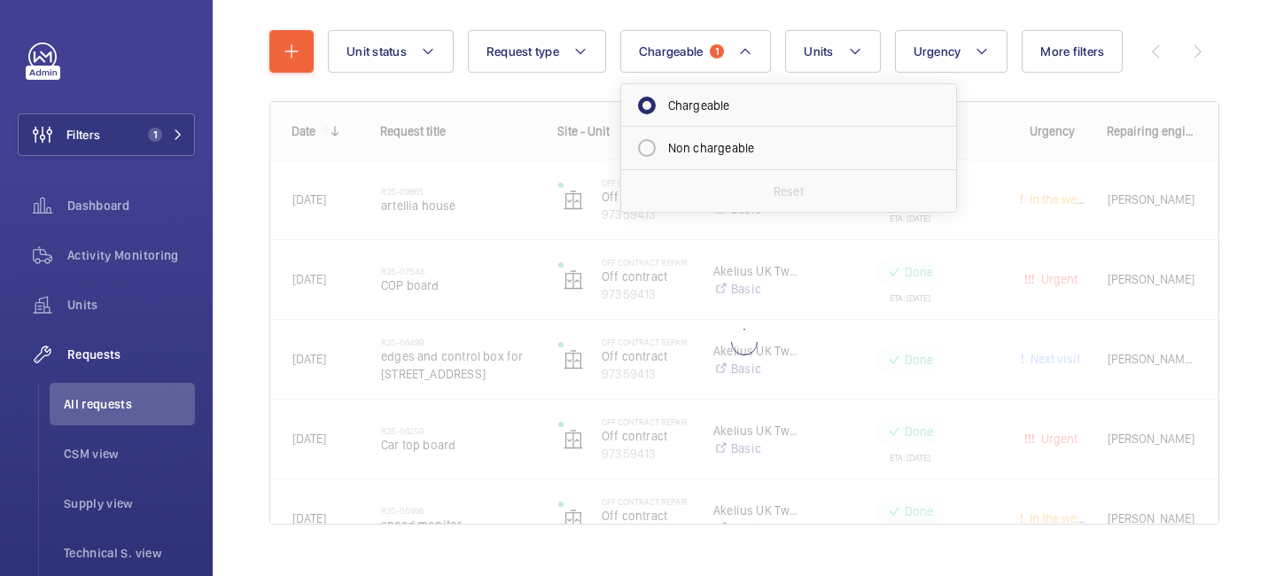
click at [818, 323] on div at bounding box center [744, 313] width 948 height 422
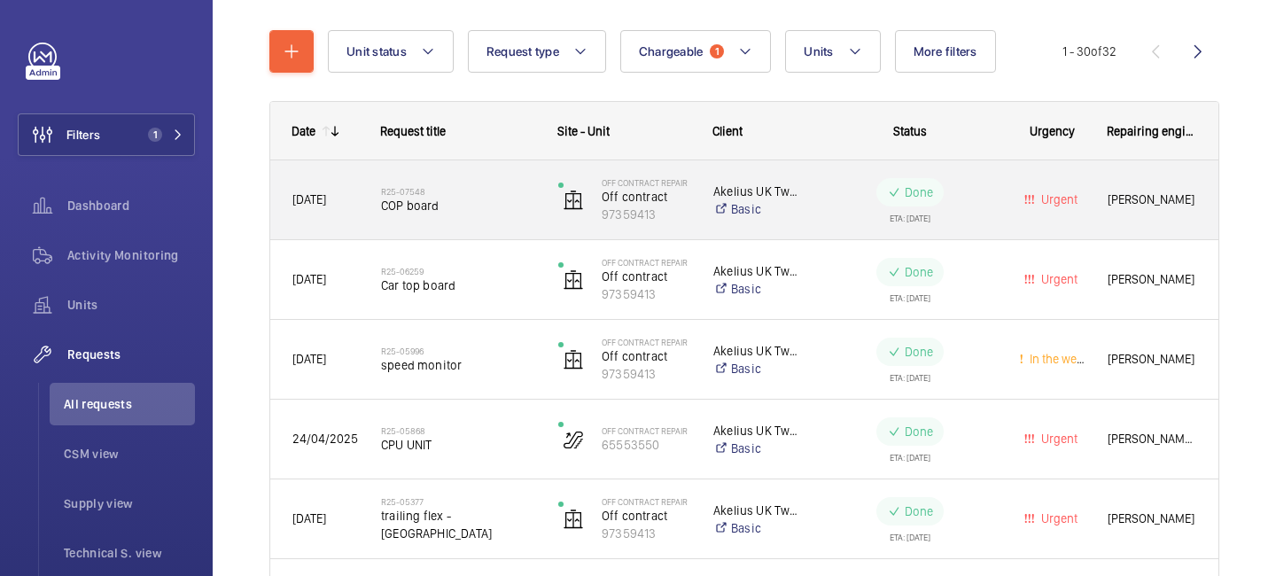
click at [468, 220] on div "R25-07548 COP board" at bounding box center [458, 200] width 154 height 51
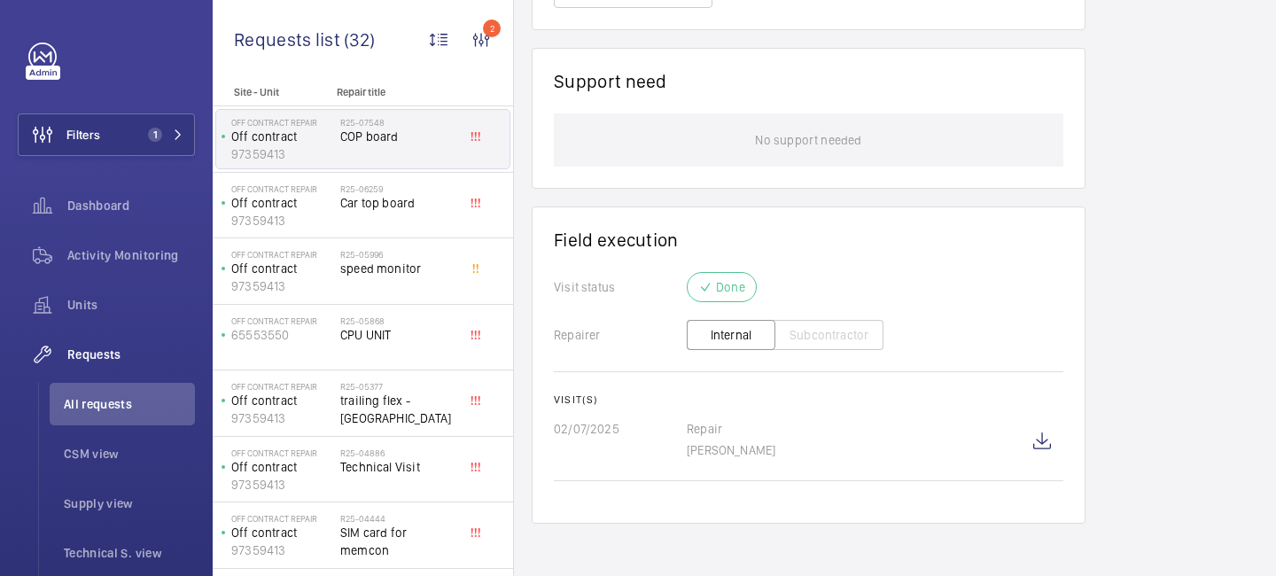
scroll to position [1394, 0]
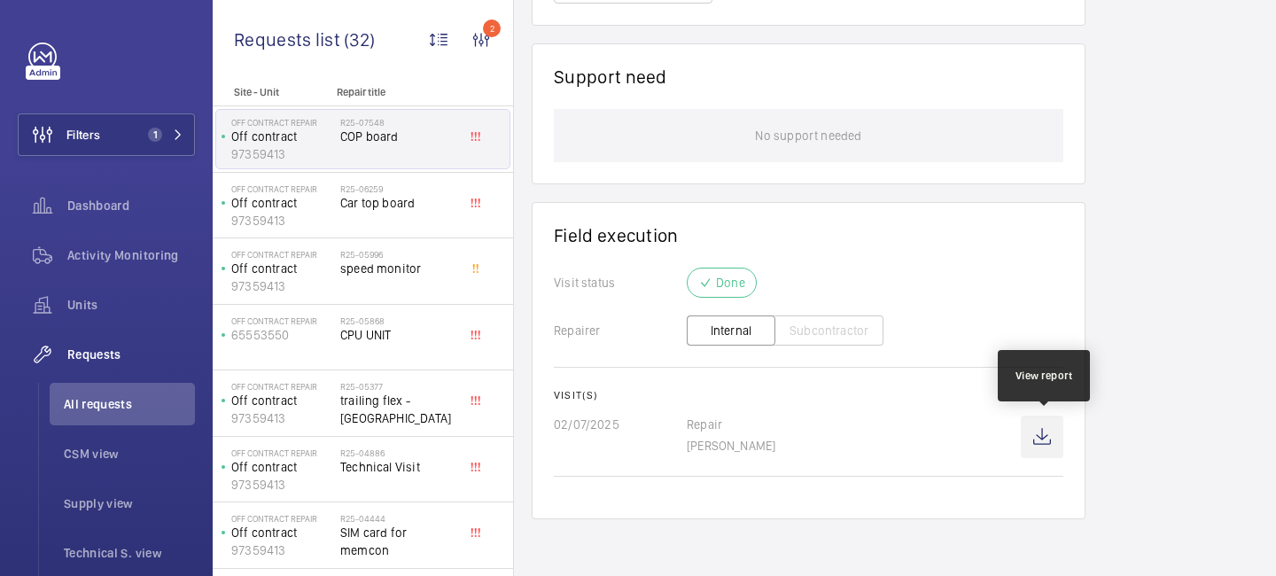
click at [1045, 439] on wm-front-icon-button at bounding box center [1042, 437] width 43 height 43
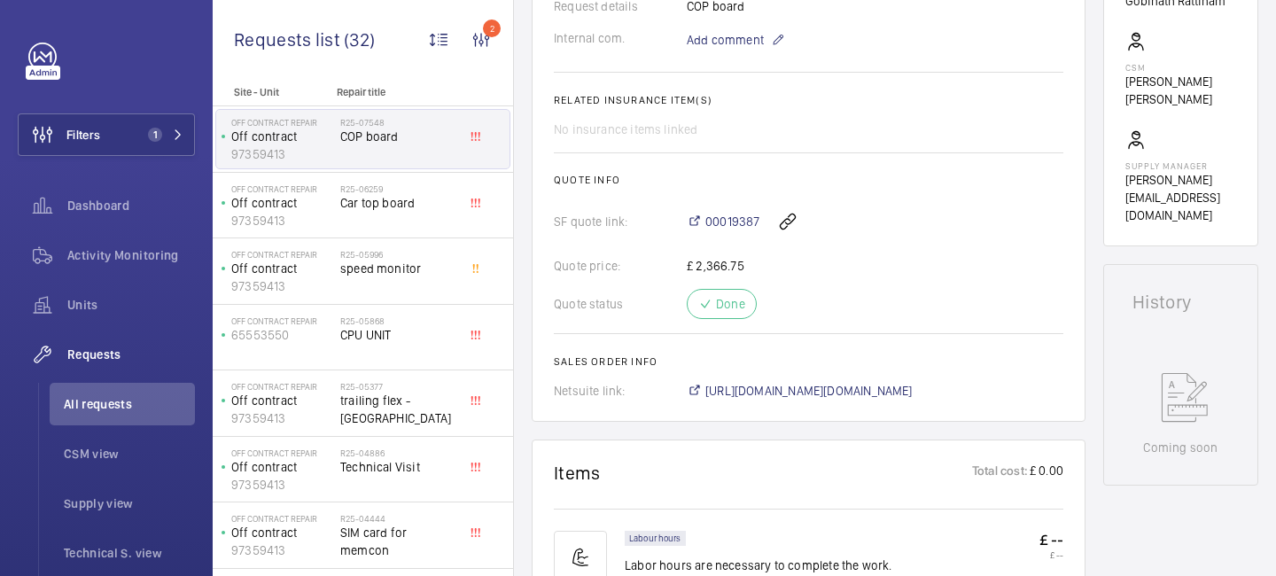
scroll to position [465, 0]
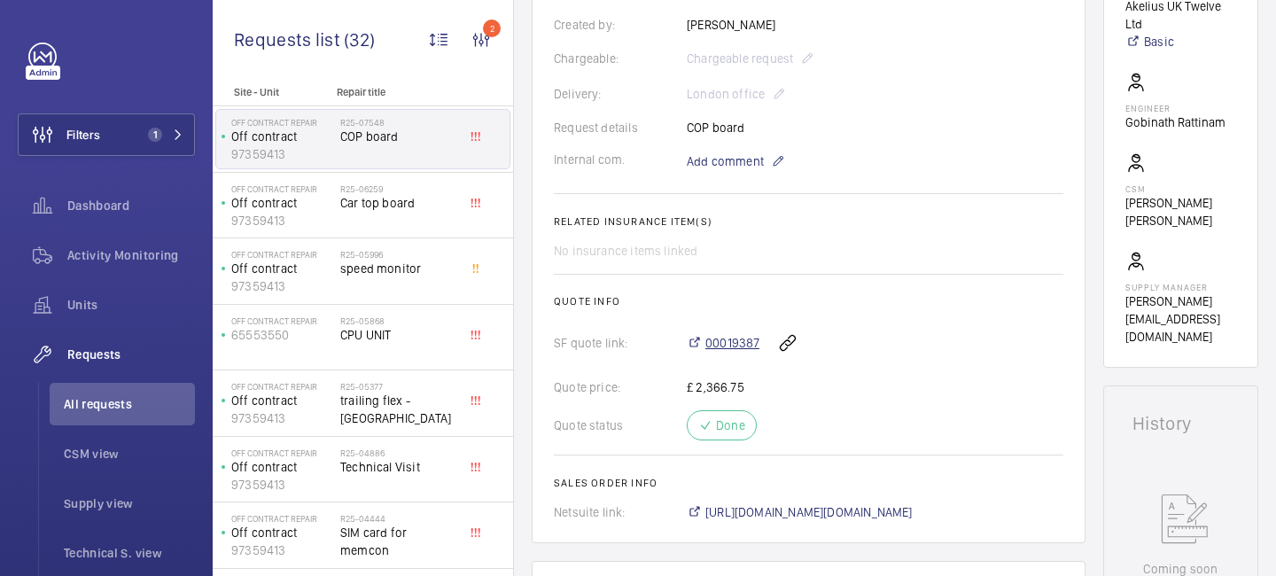
click at [717, 347] on span "00019387" at bounding box center [733, 343] width 54 height 18
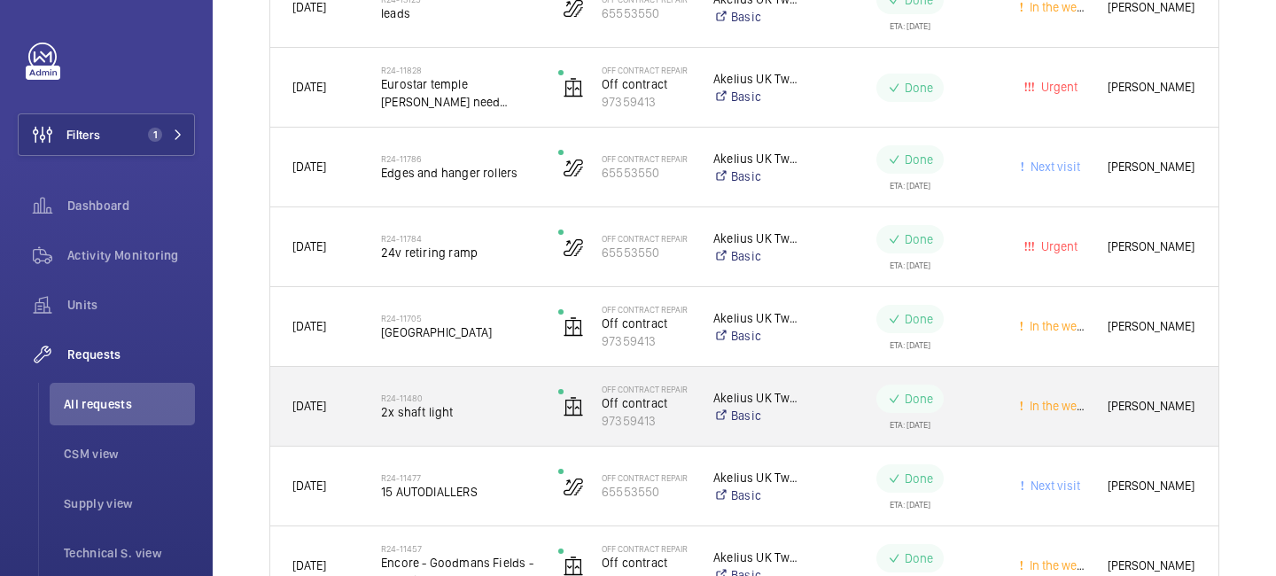
scroll to position [1821, 0]
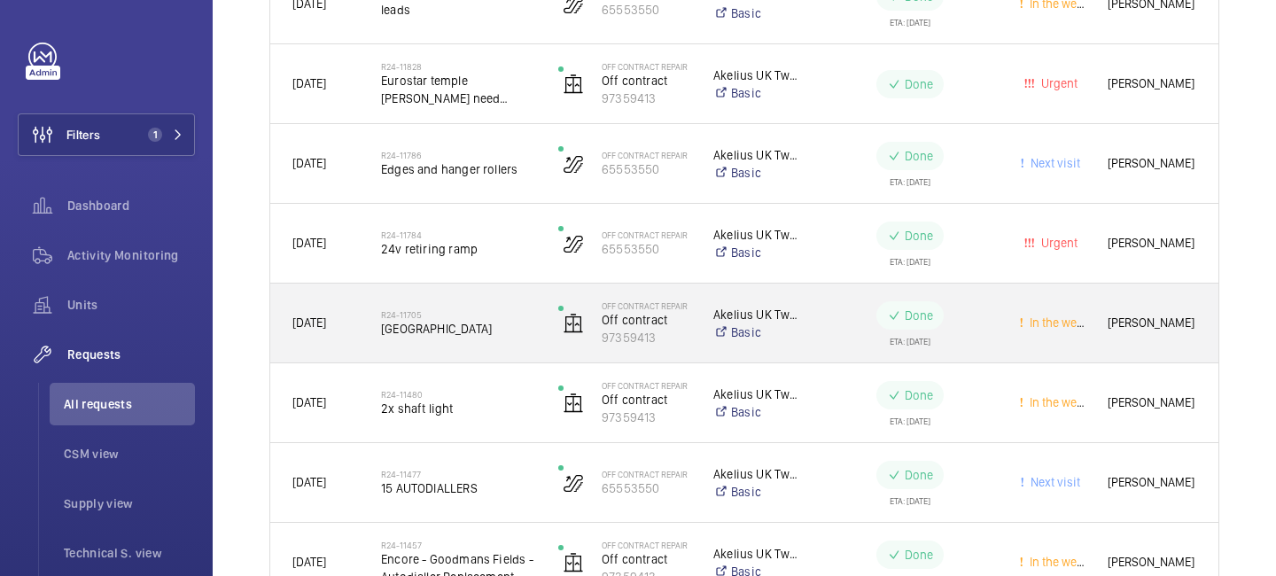
click at [789, 347] on div "Akelius UK Twelve Ltd Basic" at bounding box center [746, 323] width 109 height 71
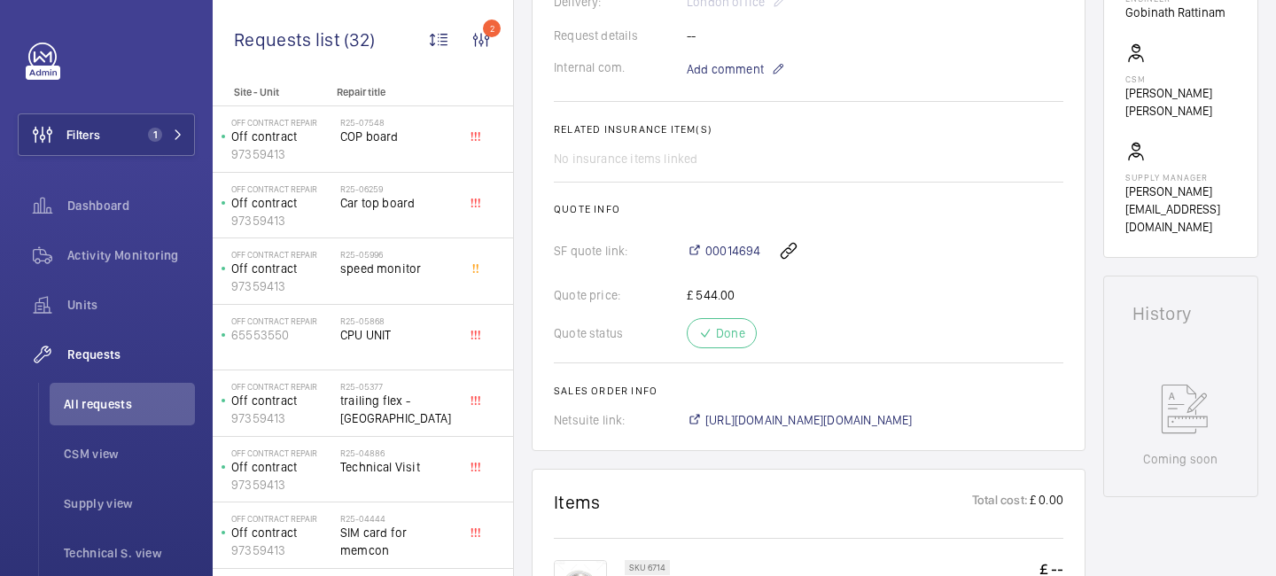
scroll to position [584, 0]
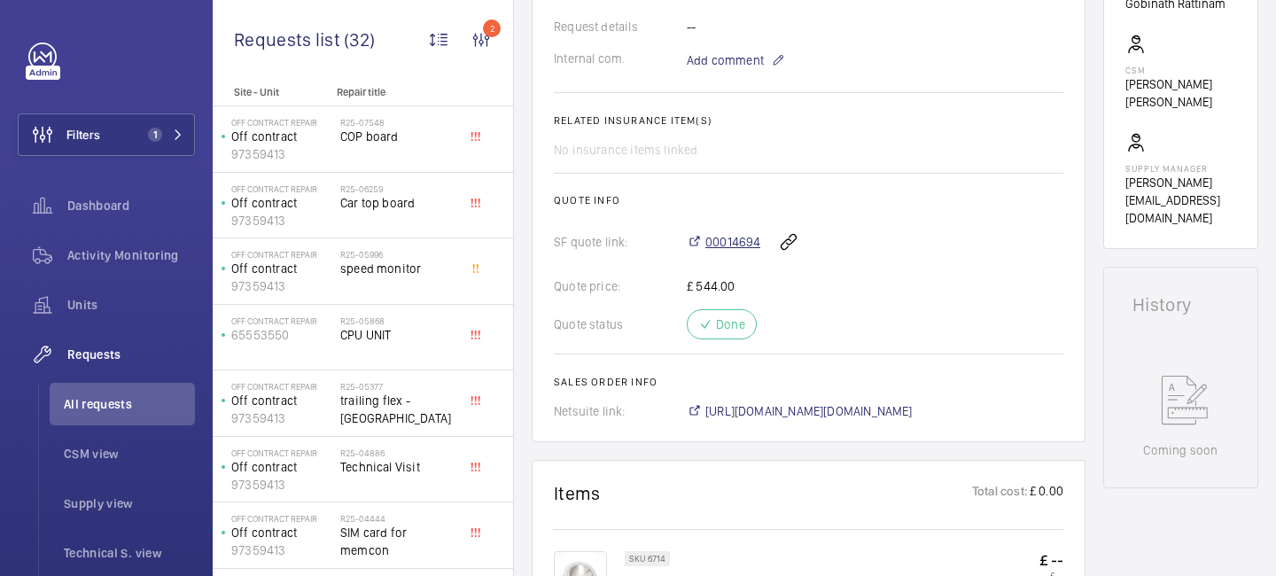
click at [730, 246] on span "00014694" at bounding box center [733, 242] width 55 height 18
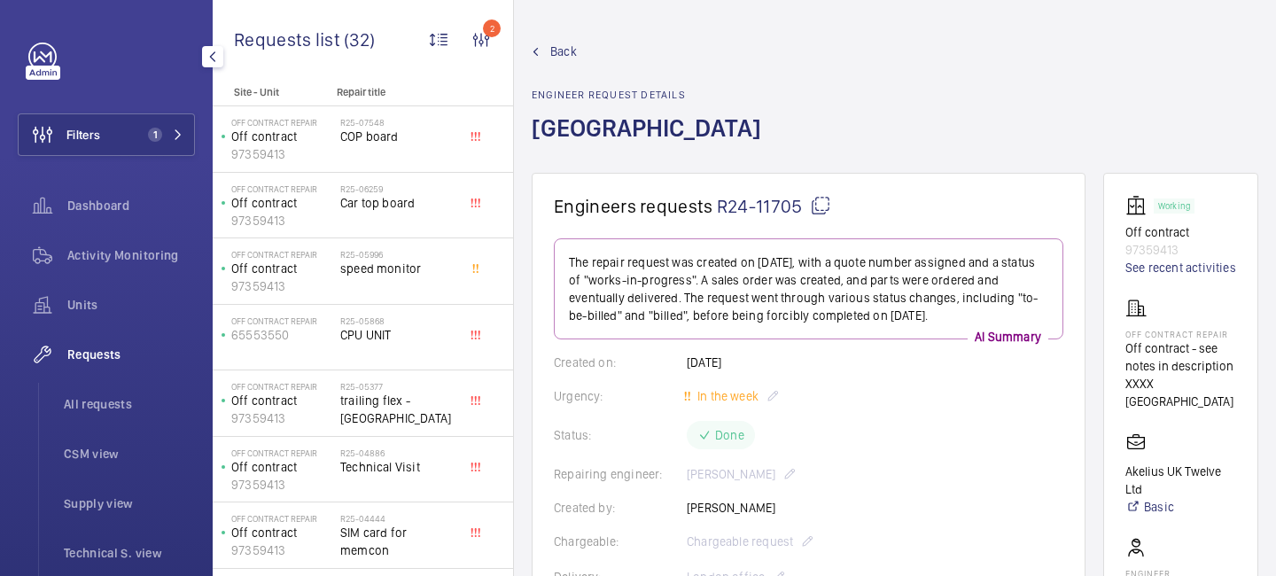
click at [95, 364] on div "Requests" at bounding box center [106, 354] width 177 height 43
click at [573, 45] on span "Back" at bounding box center [563, 52] width 27 height 18
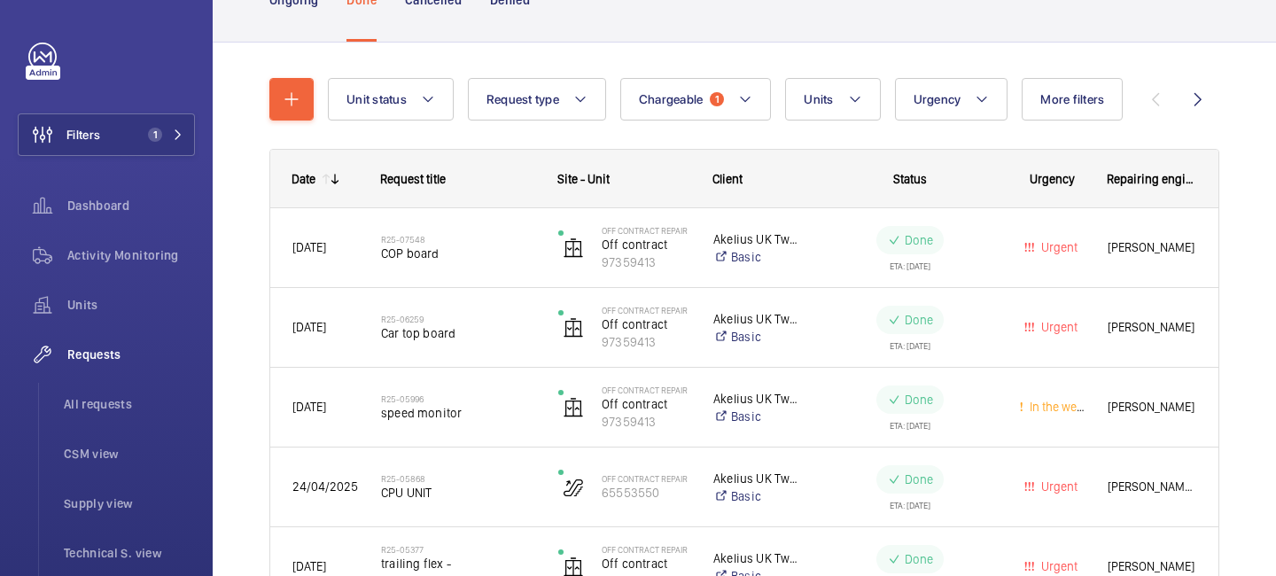
scroll to position [135, 0]
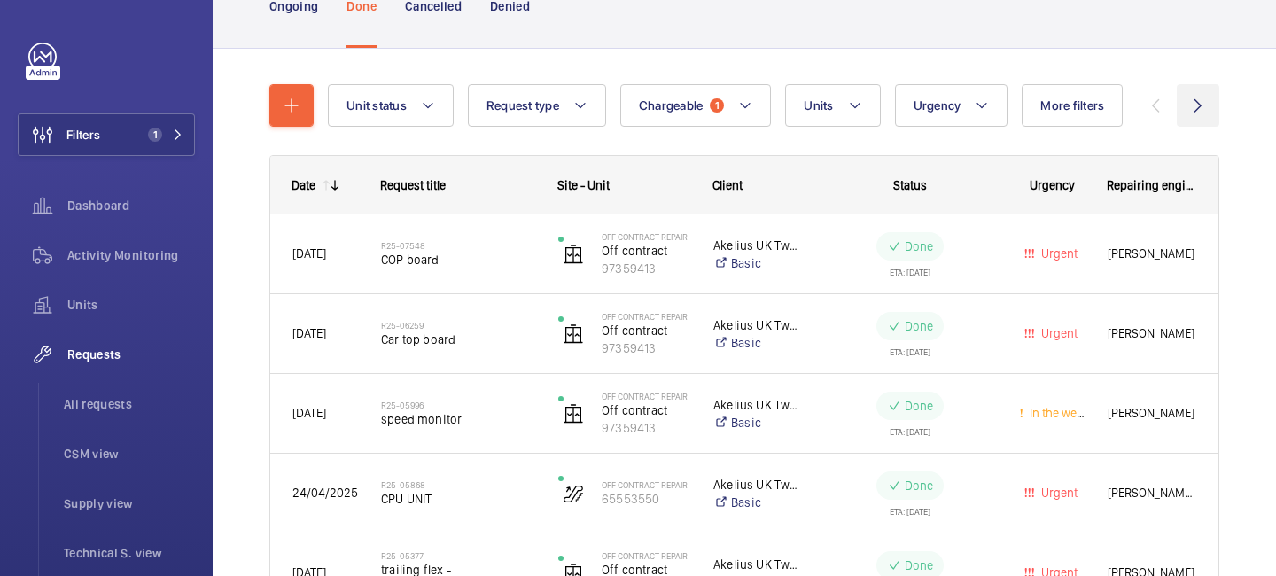
click at [1204, 109] on wm-front-icon-button at bounding box center [1198, 105] width 43 height 43
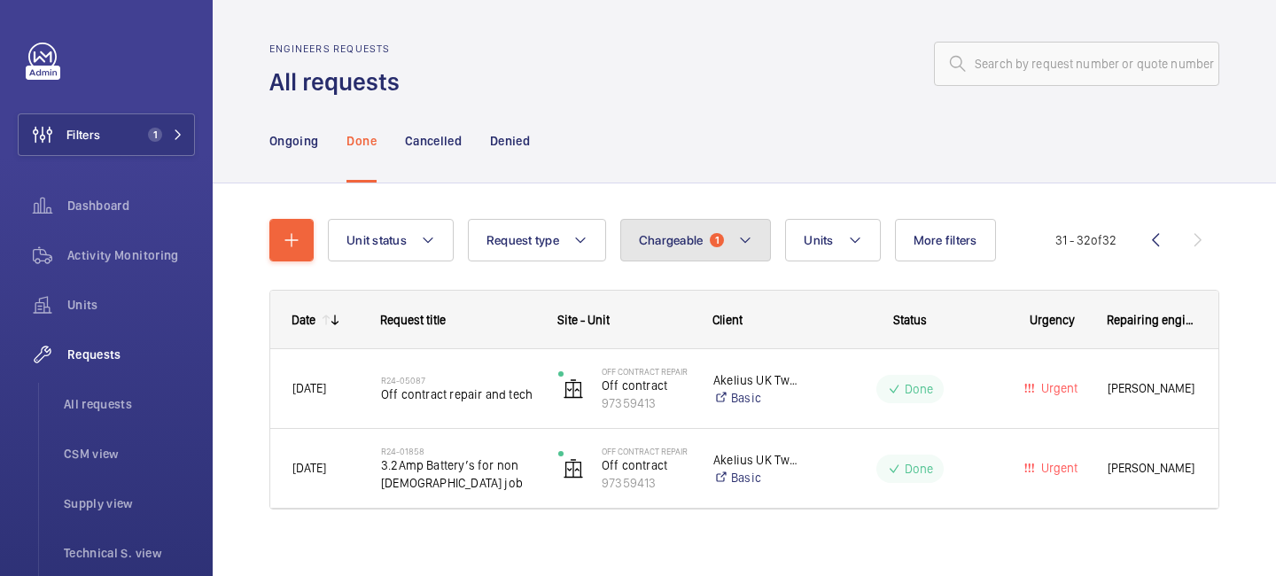
click at [761, 244] on button "Chargeable 1" at bounding box center [696, 240] width 152 height 43
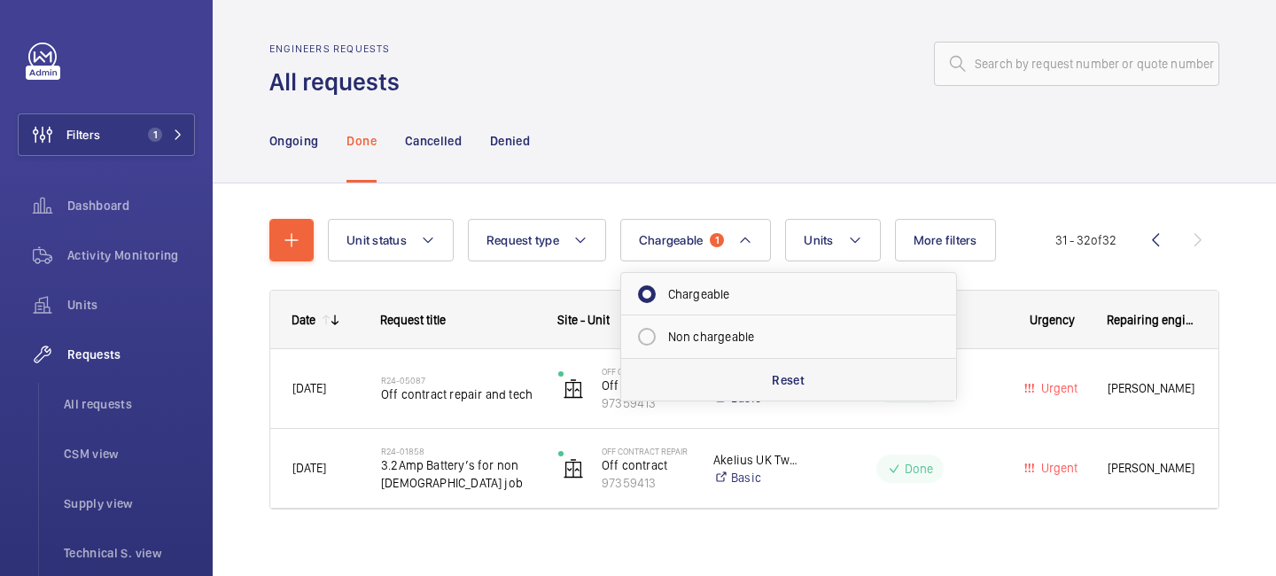
click at [770, 372] on div "Reset" at bounding box center [788, 379] width 335 height 43
radio input "false"
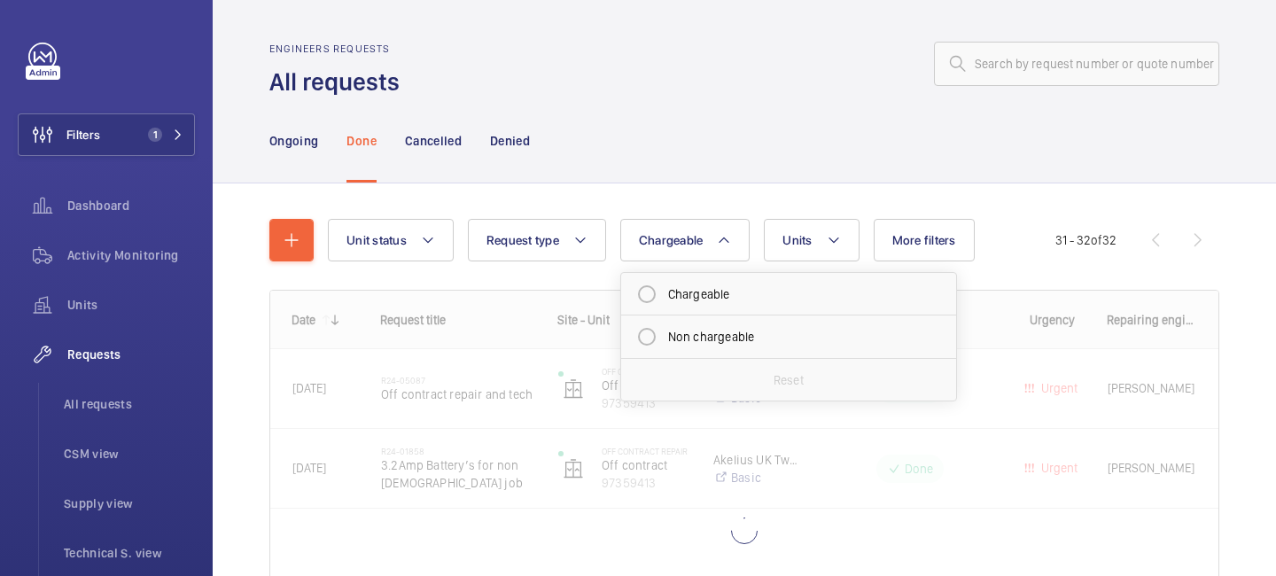
click at [706, 120] on div "Ongoing Done Cancelled Denied" at bounding box center [744, 140] width 950 height 84
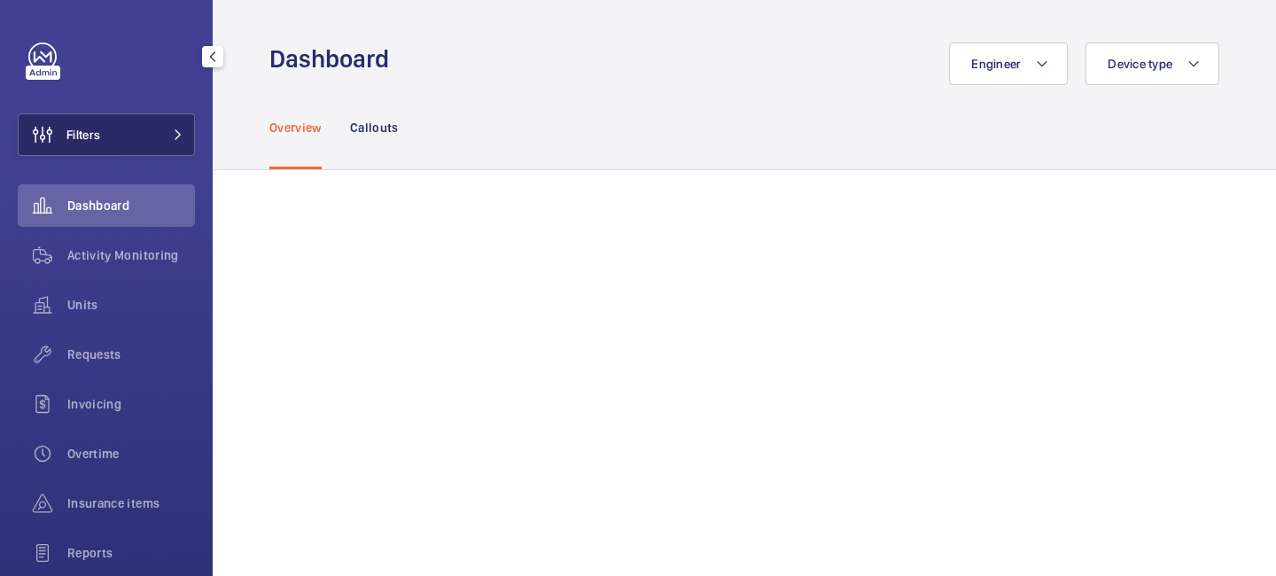
click at [182, 146] on button "Filters" at bounding box center [106, 134] width 177 height 43
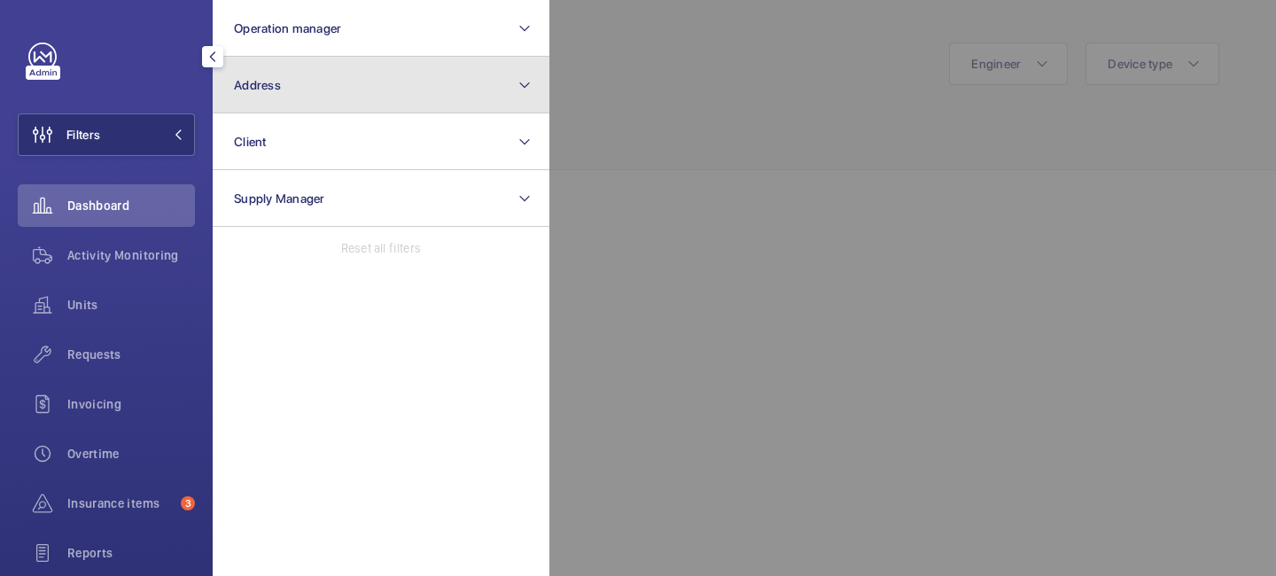
click at [308, 67] on button "Address" at bounding box center [381, 85] width 337 height 57
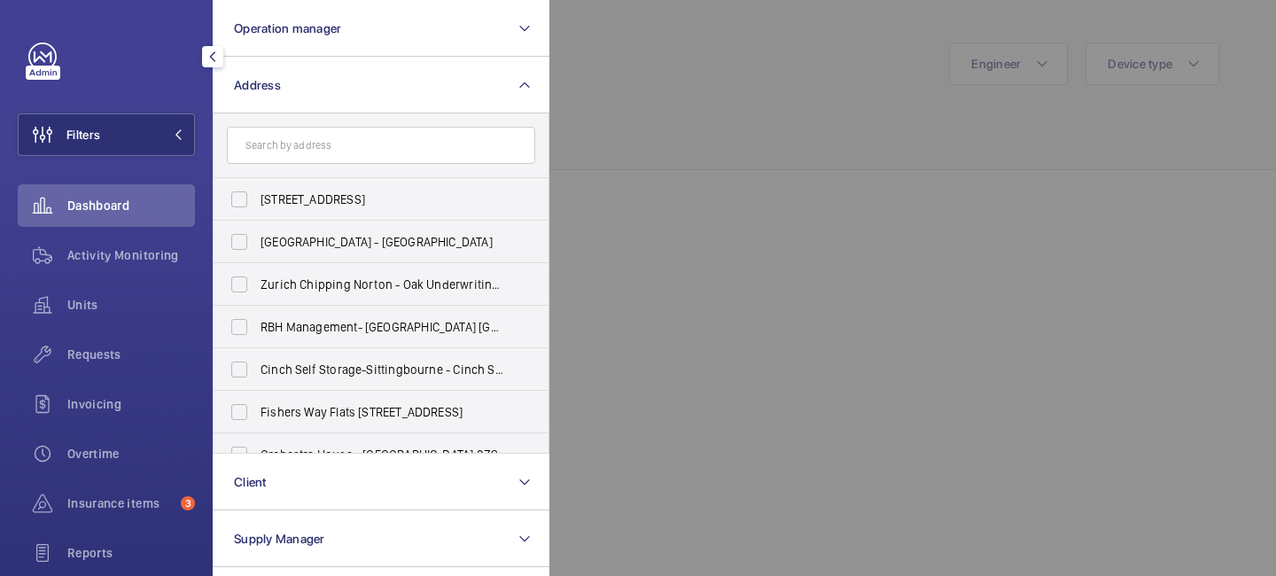
click at [304, 142] on input "text" at bounding box center [381, 145] width 308 height 37
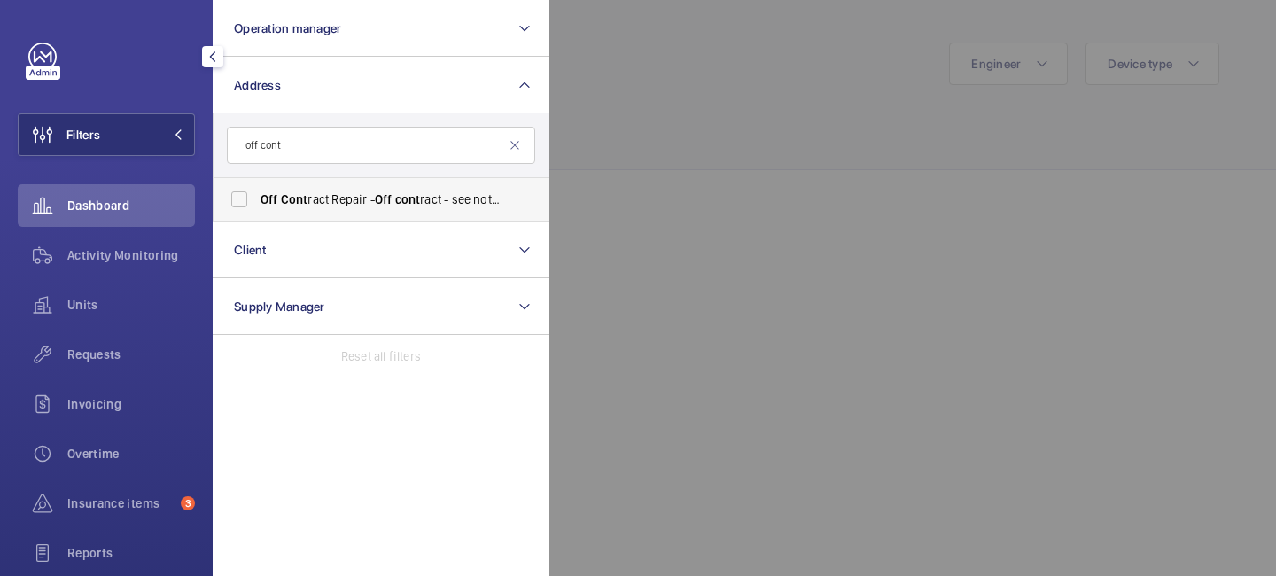
type input "off cont"
click at [347, 207] on span "Off Cont ract Repair - Off cont ract - see notes in description, LONDON XXXX" at bounding box center [383, 200] width 244 height 18
click at [257, 207] on input "Off Cont ract Repair - Off cont ract - see notes in description, LONDON XXXX" at bounding box center [239, 199] width 35 height 35
checkbox input "true"
click at [624, 150] on div at bounding box center [1188, 288] width 1276 height 576
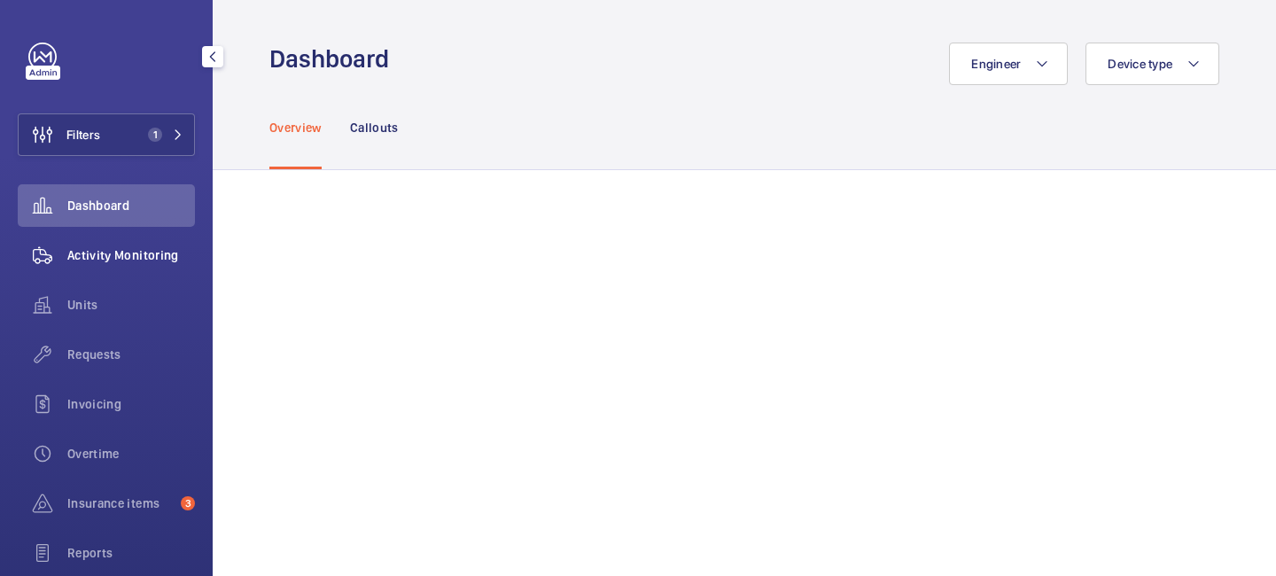
click at [102, 261] on span "Activity Monitoring" at bounding box center [131, 255] width 128 height 18
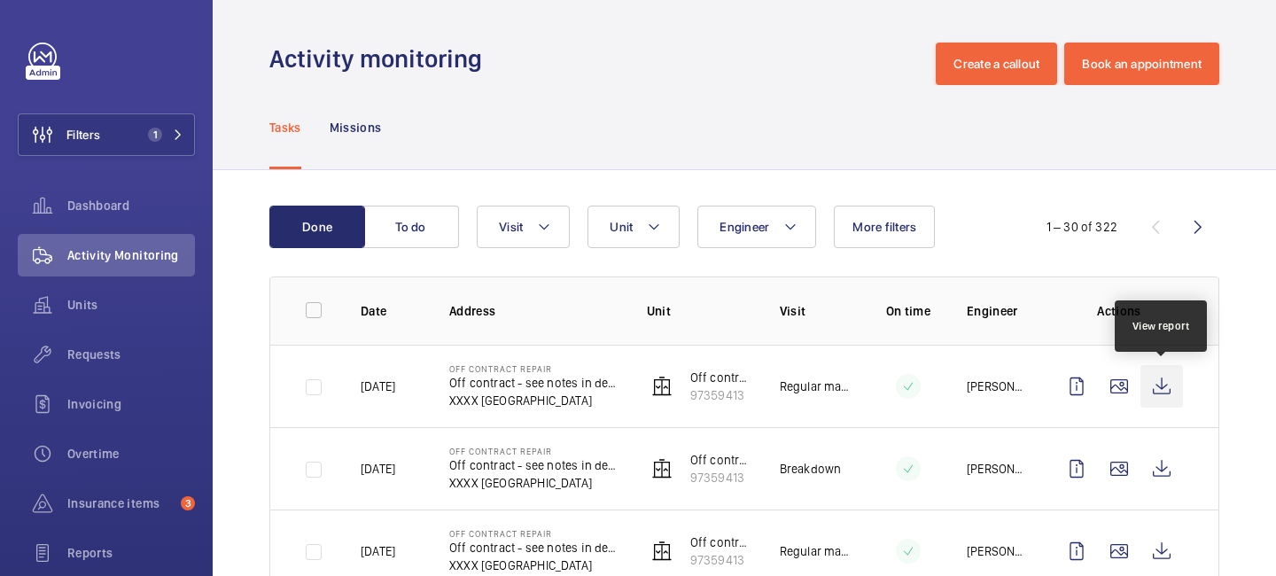
click at [1160, 387] on wm-front-icon-button at bounding box center [1162, 386] width 43 height 43
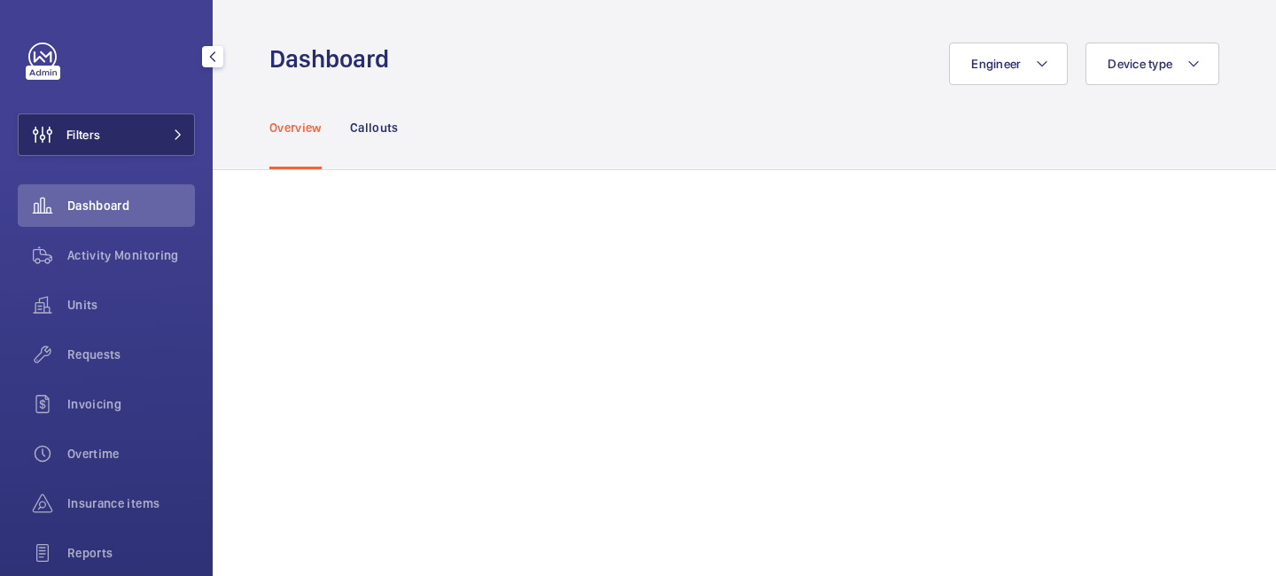
click at [172, 140] on button "Filters" at bounding box center [106, 134] width 177 height 43
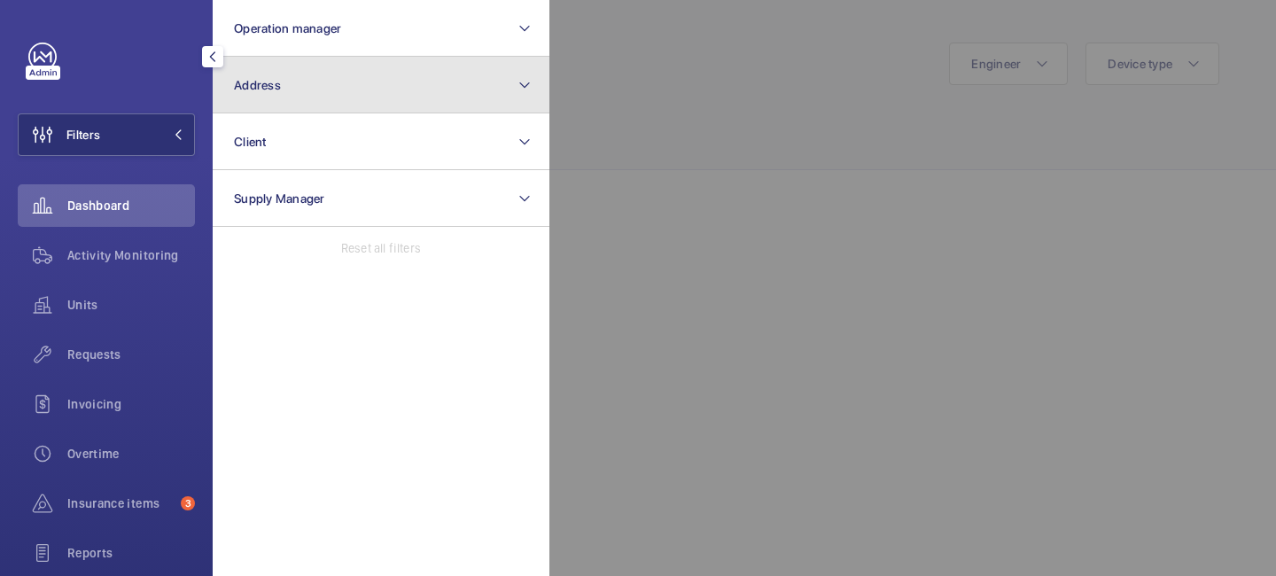
click at [316, 96] on button "Address" at bounding box center [381, 85] width 337 height 57
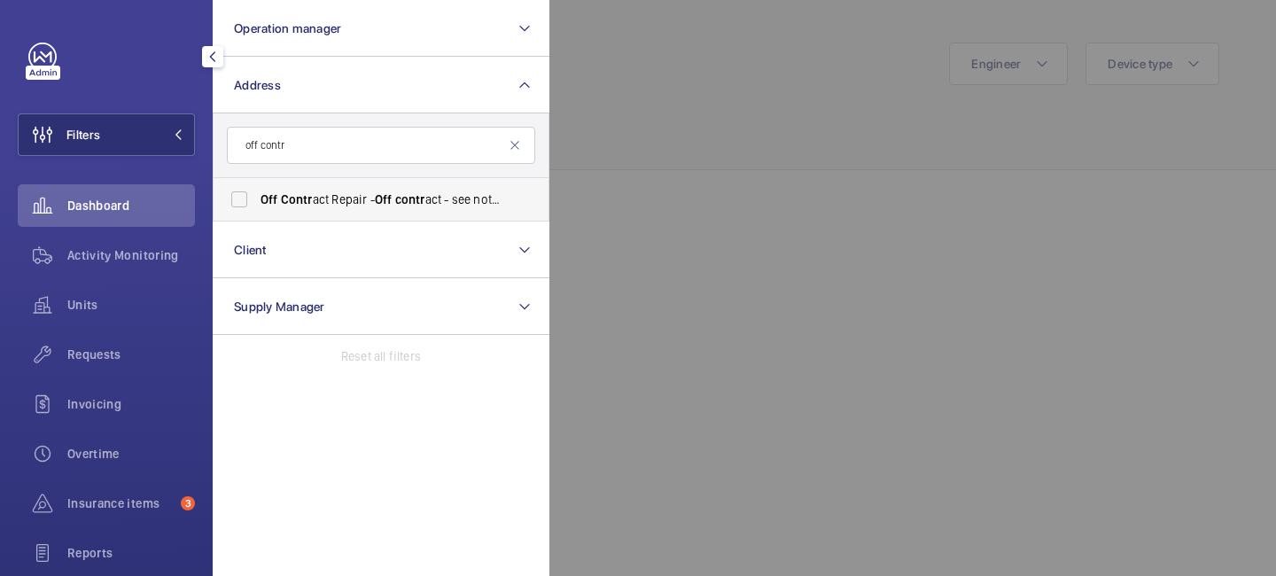
type input "off contr"
click at [337, 189] on label "Off Contr act Repair - Off contr act - see notes in description, LONDON XXXX" at bounding box center [368, 199] width 308 height 43
click at [257, 189] on input "Off Contr act Repair - Off contr act - see notes in description, LONDON XXXX" at bounding box center [239, 199] width 35 height 35
checkbox input "true"
click at [652, 152] on div at bounding box center [1188, 288] width 1276 height 576
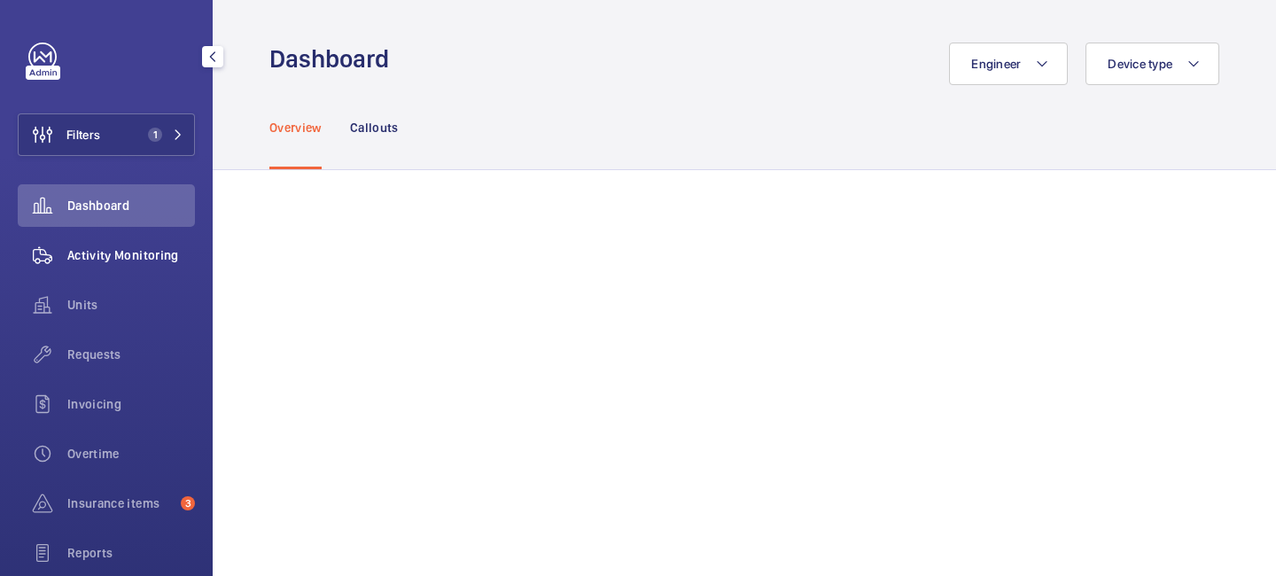
click at [155, 256] on span "Activity Monitoring" at bounding box center [131, 255] width 128 height 18
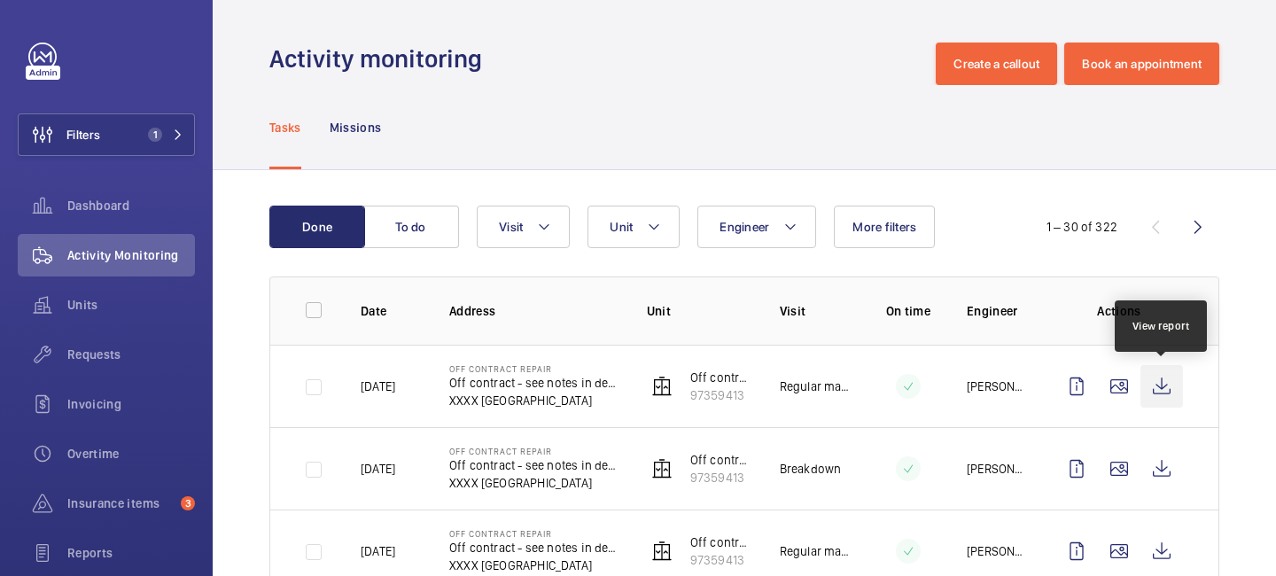
click at [1158, 389] on wm-front-icon-button at bounding box center [1162, 386] width 43 height 43
